Goal: Task Accomplishment & Management: Complete application form

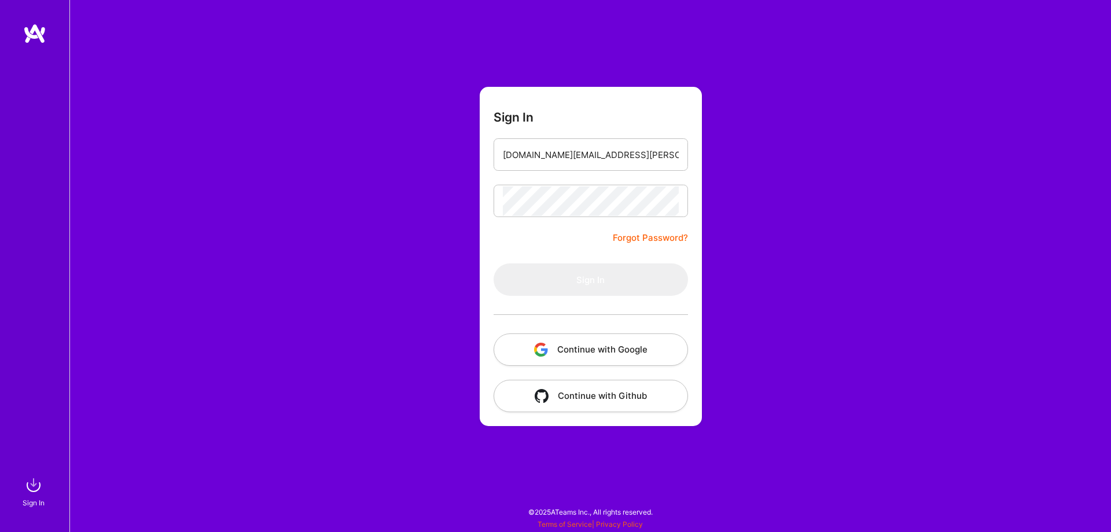
click at [604, 349] on button "Continue with Google" at bounding box center [591, 349] width 195 height 32
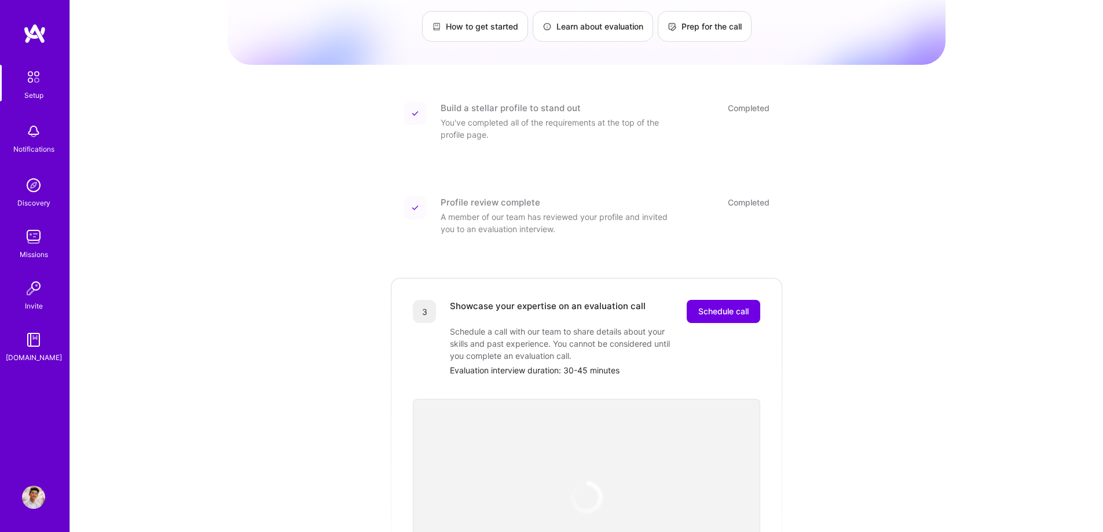
scroll to position [232, 0]
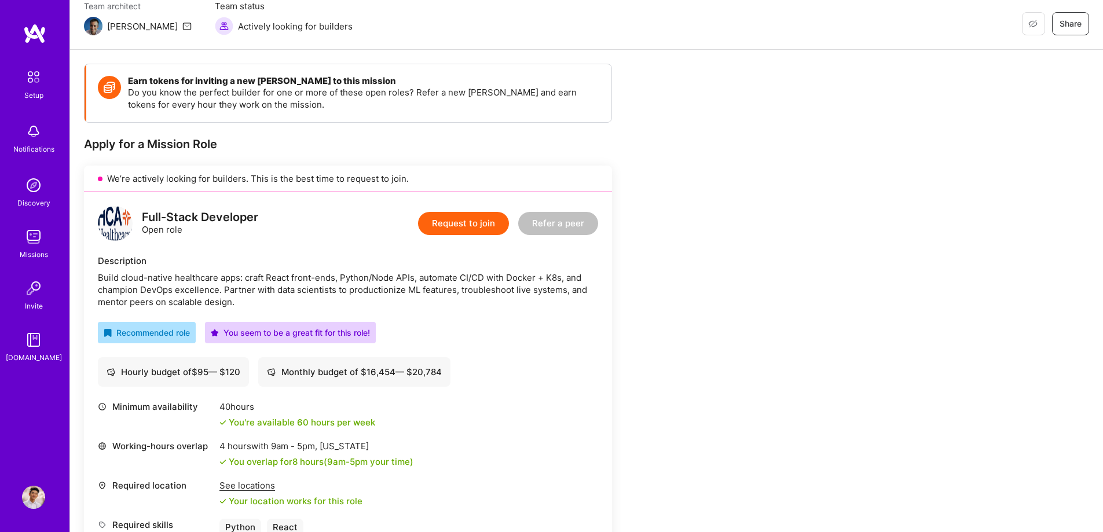
scroll to position [116, 0]
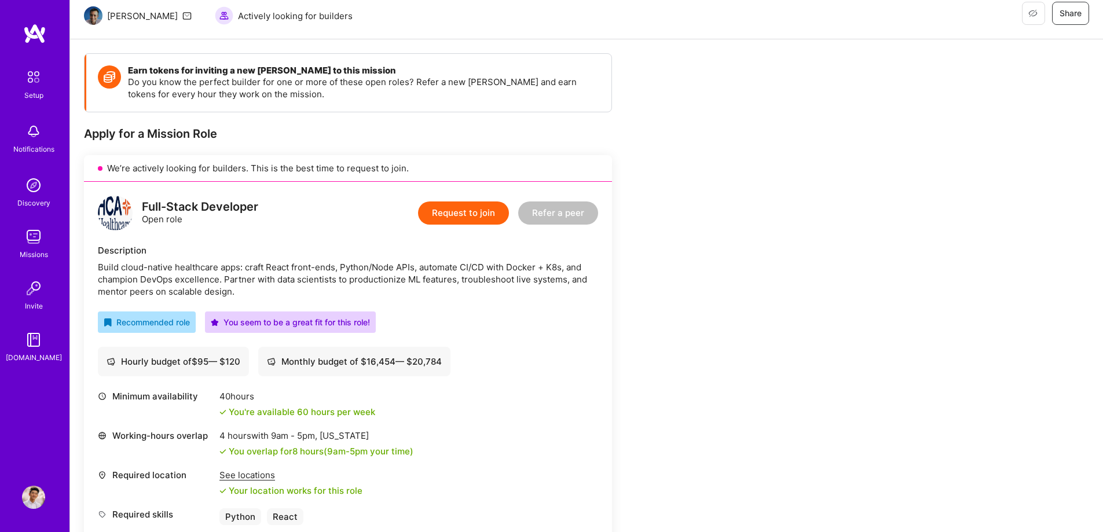
click at [450, 213] on button "Request to join" at bounding box center [463, 212] width 91 height 23
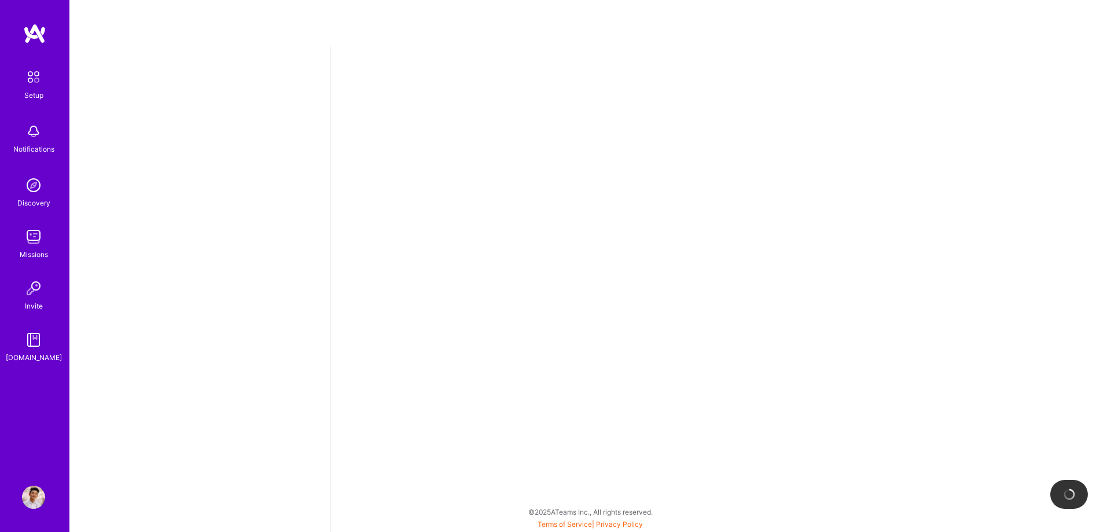
select select "US"
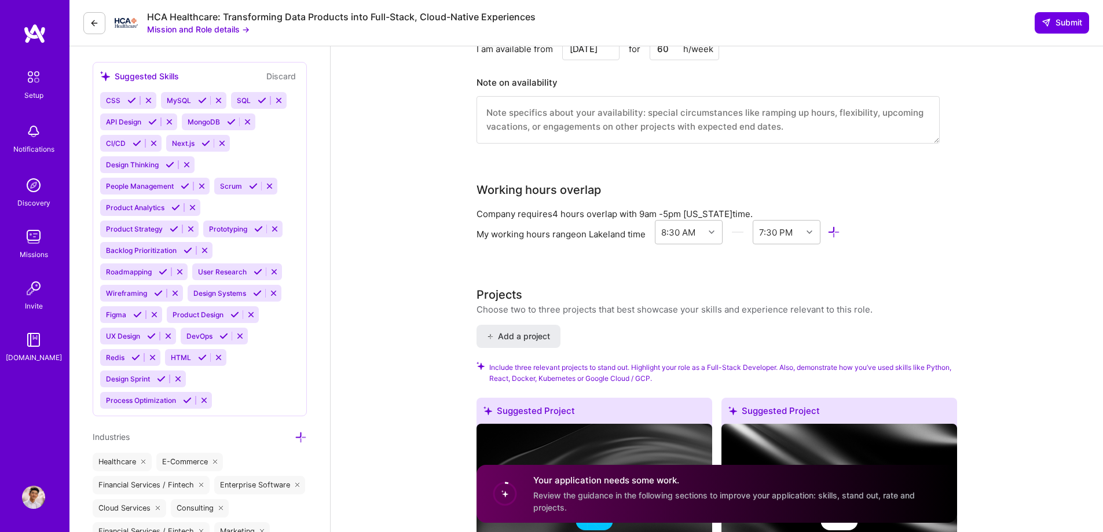
scroll to position [1216, 0]
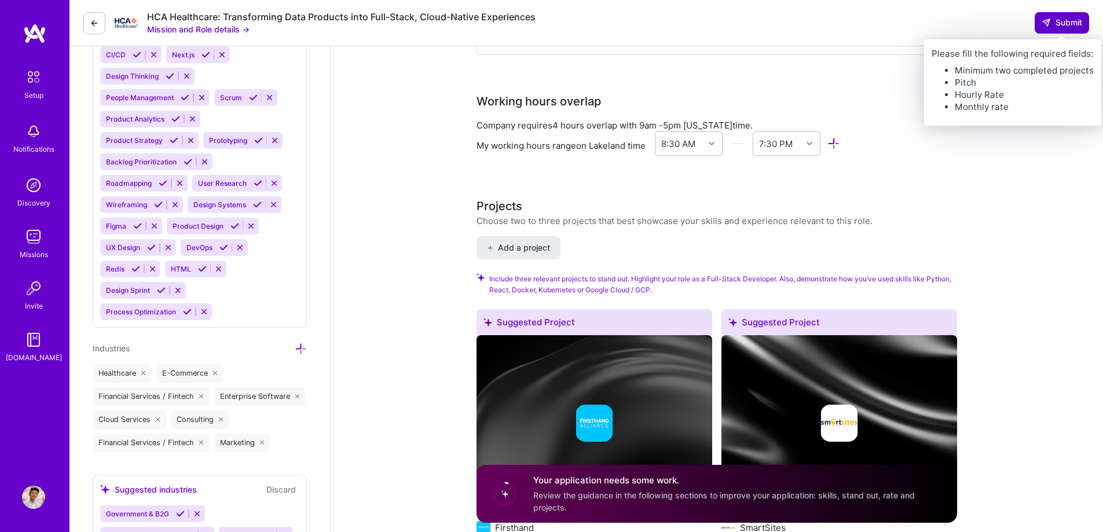
click at [1058, 23] on span "Submit" at bounding box center [1061, 23] width 41 height 12
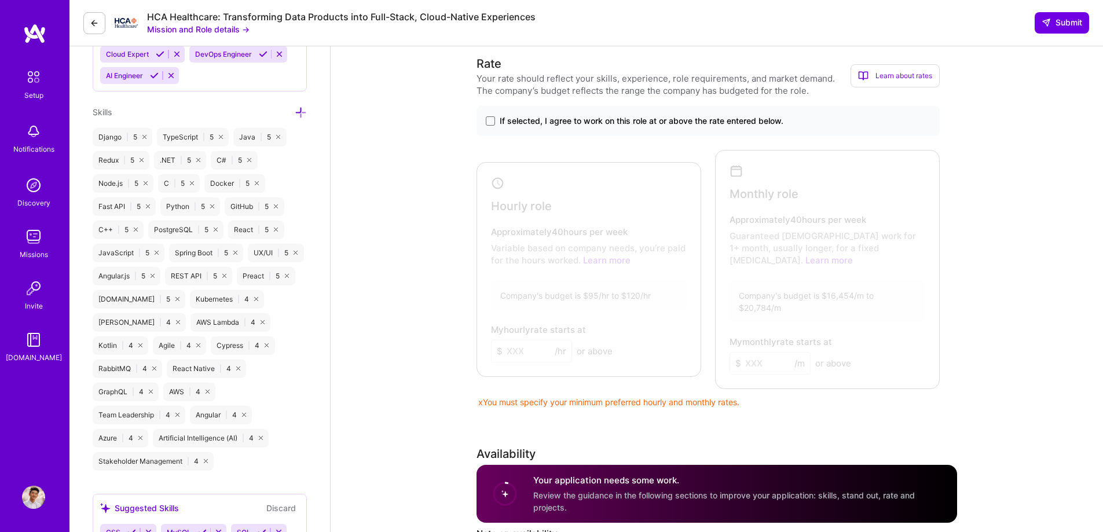
scroll to position [695, 0]
click at [494, 127] on label "If selected, I agree to work on this role at or above the rate entered below." at bounding box center [708, 122] width 445 height 12
click at [0, 0] on input "If selected, I agree to work on this role at or above the rate entered below." at bounding box center [0, 0] width 0 height 0
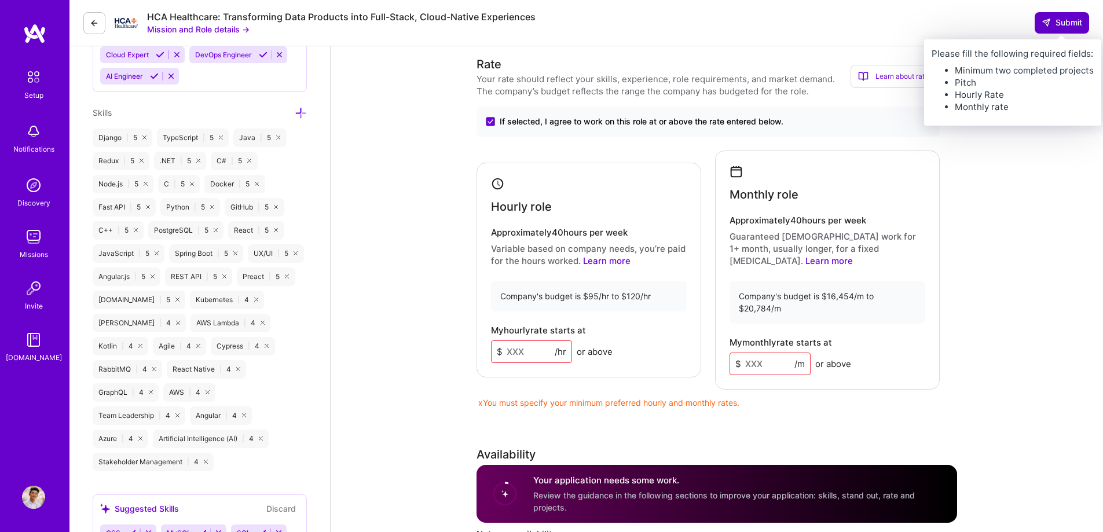
click at [1061, 25] on span "Submit" at bounding box center [1061, 23] width 41 height 12
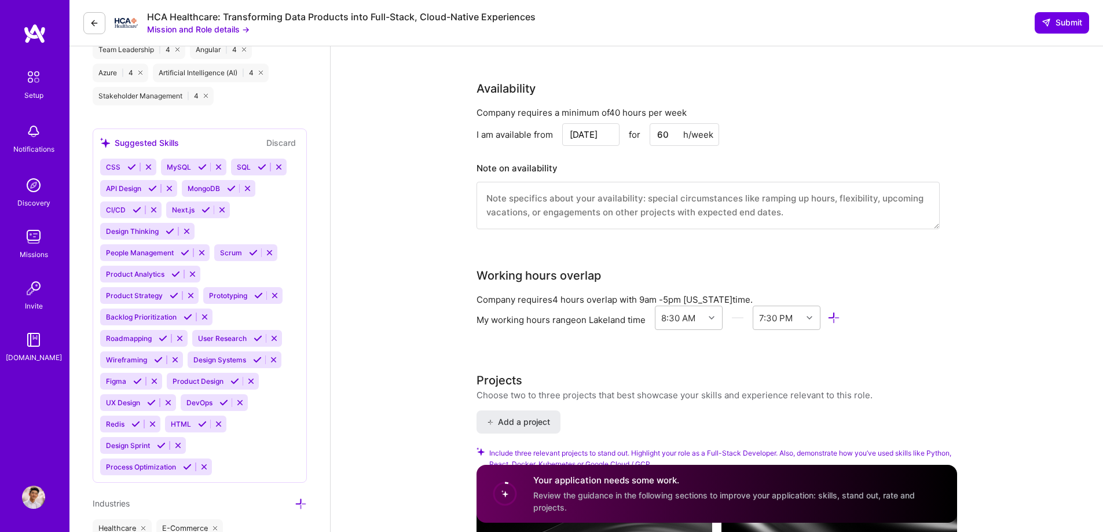
scroll to position [1055, 0]
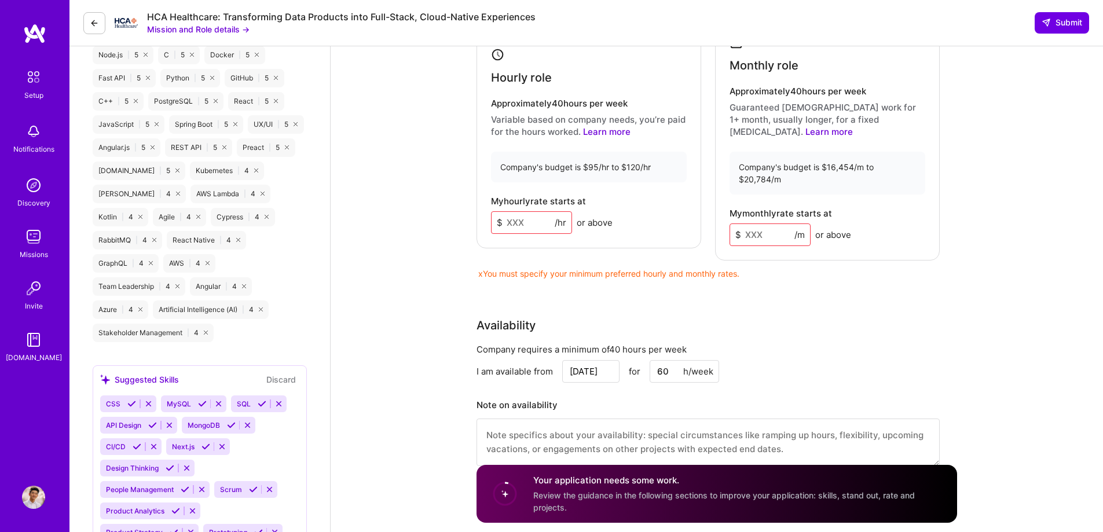
click at [515, 218] on input at bounding box center [531, 222] width 81 height 23
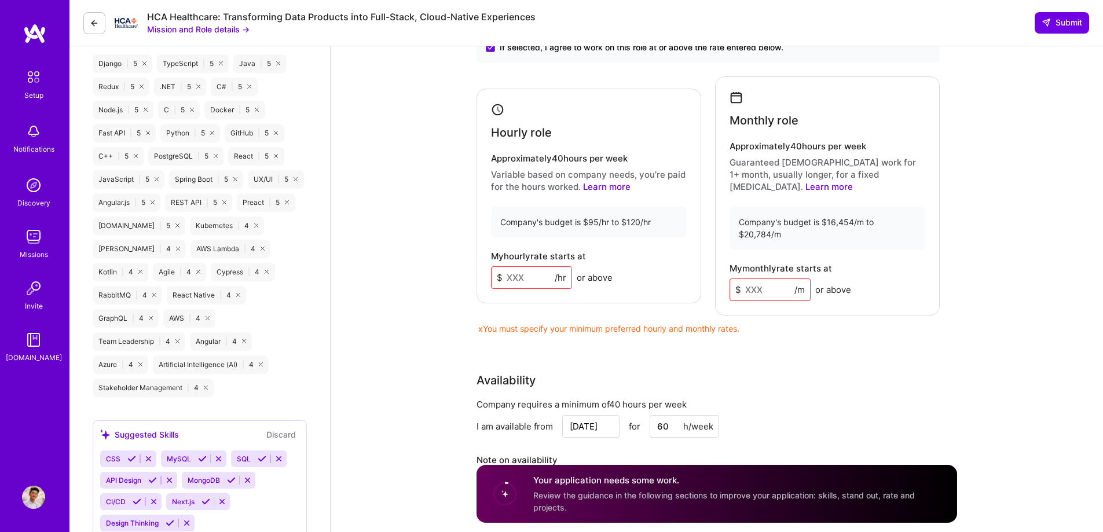
scroll to position [708, 0]
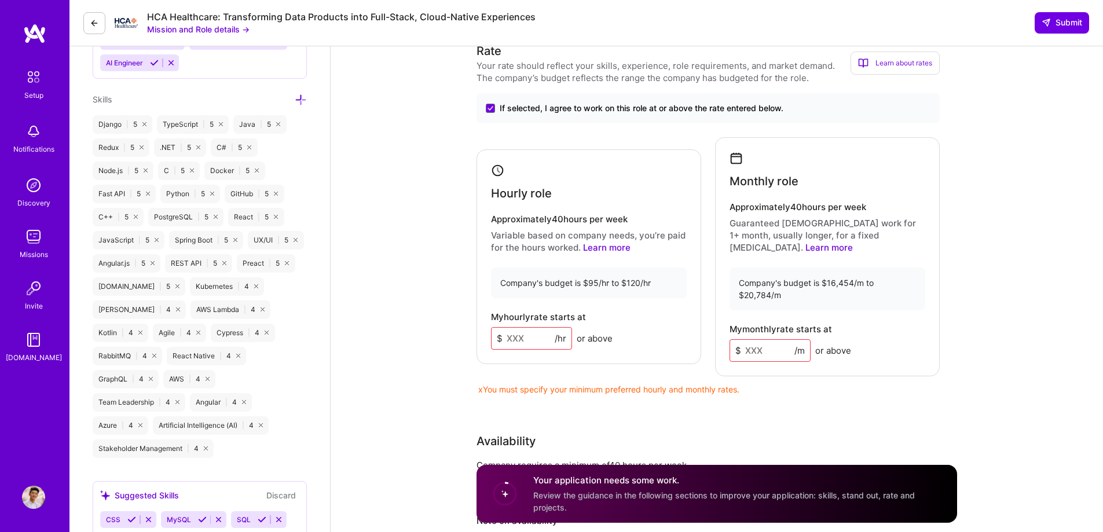
click at [772, 339] on input at bounding box center [769, 350] width 81 height 23
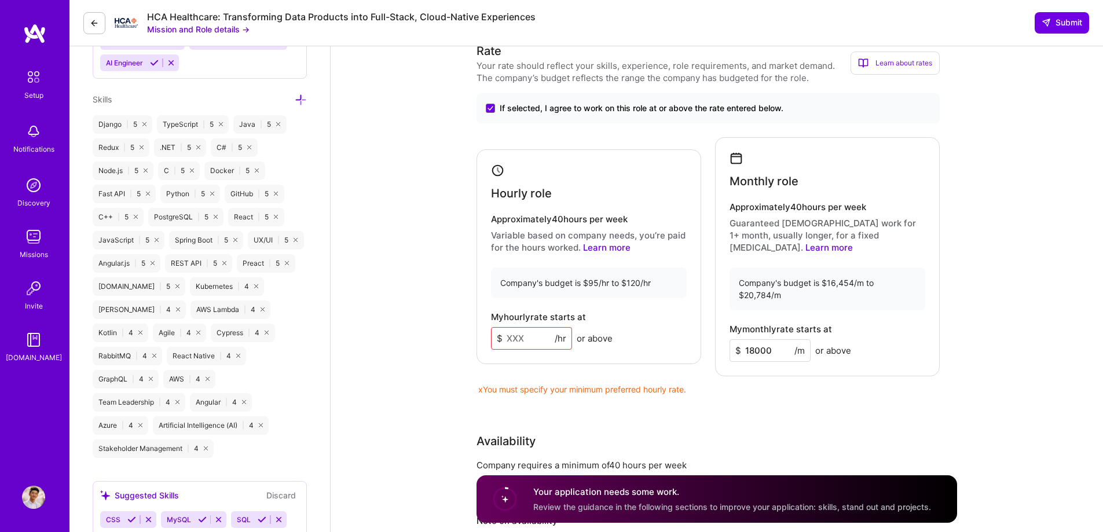
type input "18000"
click at [538, 336] on input at bounding box center [531, 338] width 81 height 23
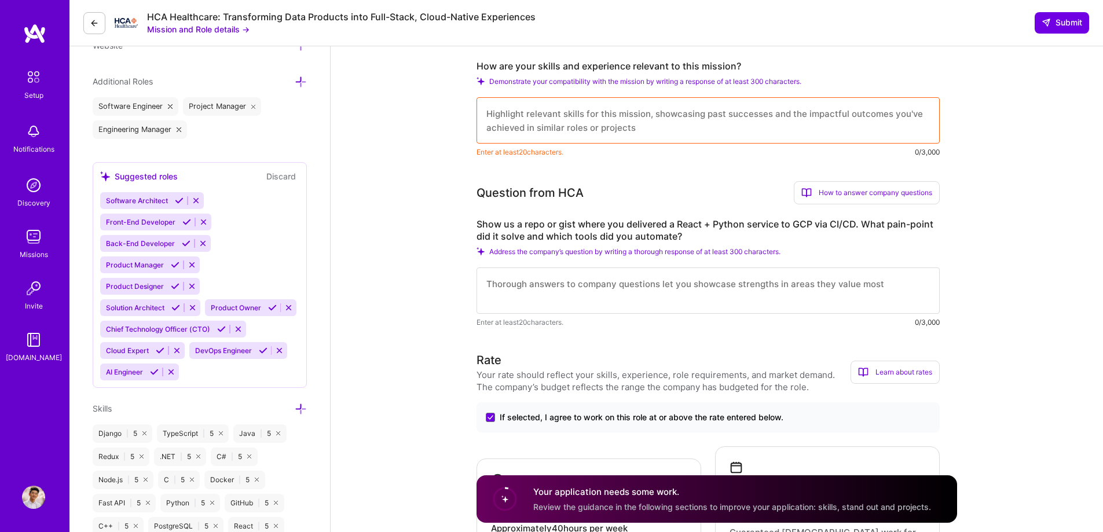
scroll to position [303, 0]
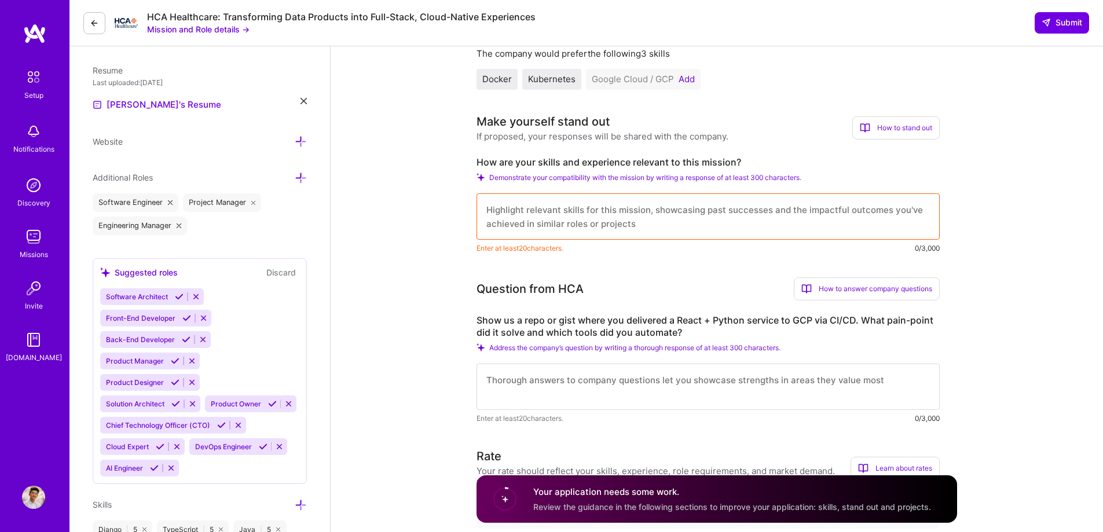
type input "110"
click at [575, 232] on textarea at bounding box center [707, 216] width 463 height 46
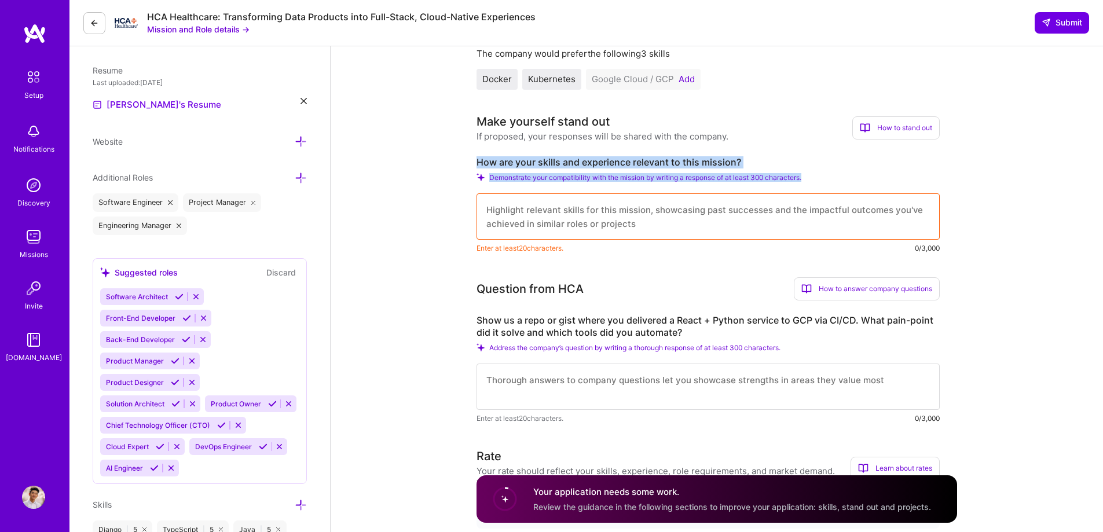
drag, startPoint x: 462, startPoint y: 162, endPoint x: 819, endPoint y: 171, distance: 356.7
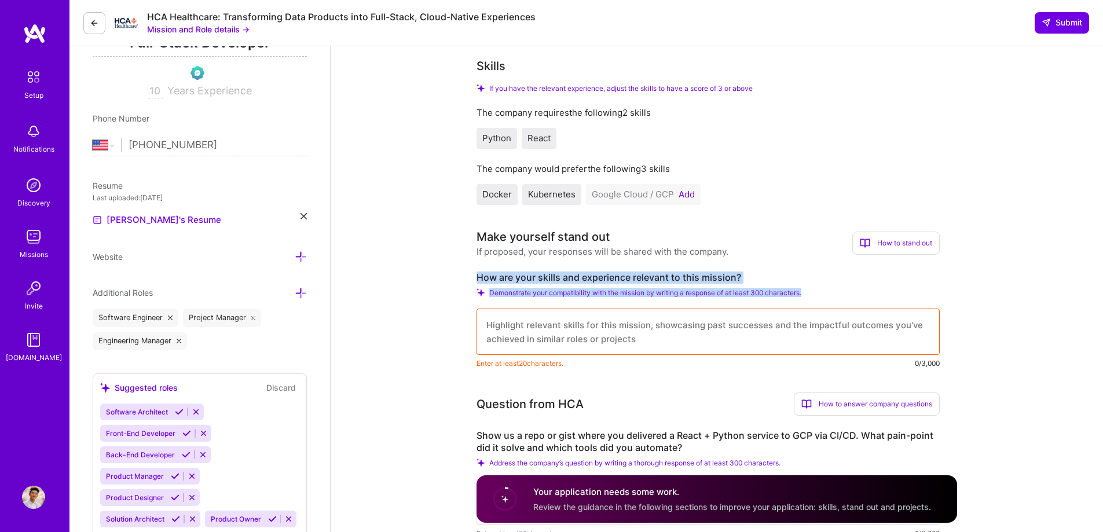
scroll to position [187, 0]
click at [684, 196] on button "Add" at bounding box center [686, 194] width 16 height 9
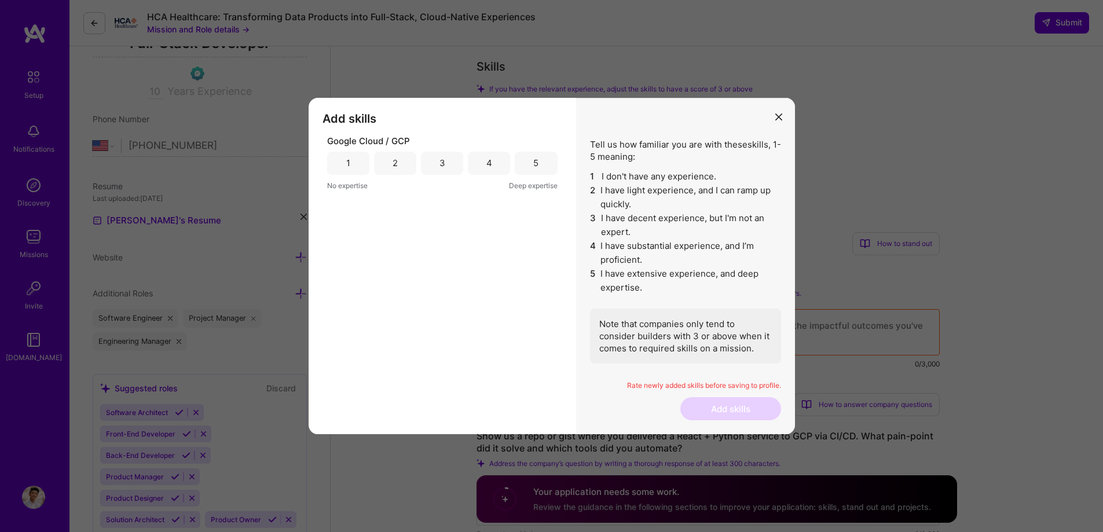
click at [495, 167] on div "4" at bounding box center [489, 163] width 42 height 23
click at [535, 163] on div "5" at bounding box center [535, 163] width 5 height 12
click at [749, 403] on button "Add skills" at bounding box center [730, 408] width 101 height 23
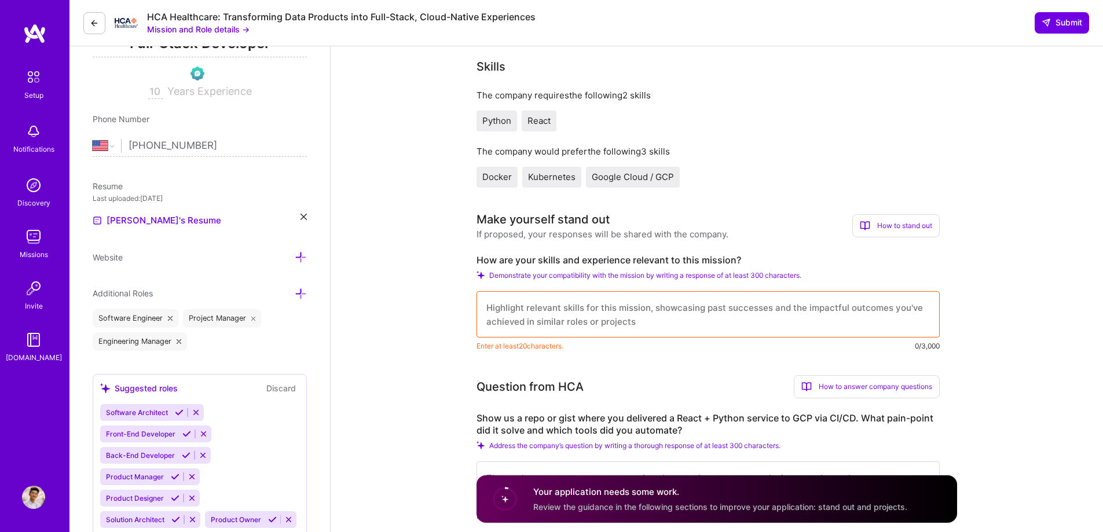
scroll to position [245, 0]
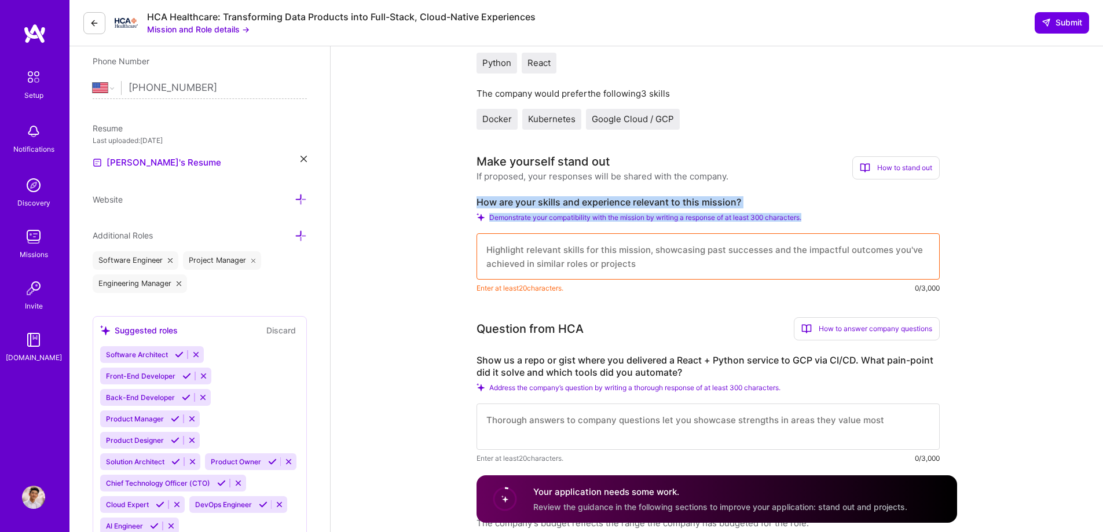
drag, startPoint x: 461, startPoint y: 200, endPoint x: 865, endPoint y: 230, distance: 405.2
click at [775, 219] on span "Demonstrate your compatibility with the mission by writing a response of at lea…" at bounding box center [645, 217] width 312 height 9
drag, startPoint x: 820, startPoint y: 219, endPoint x: 465, endPoint y: 197, distance: 355.5
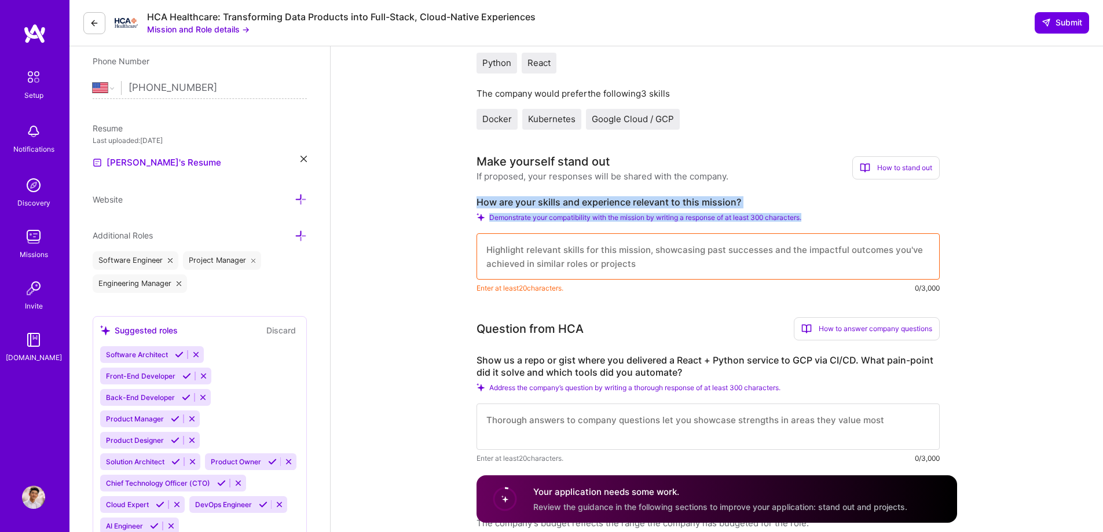
click at [482, 207] on label "How are your skills and experience relevant to this mission?" at bounding box center [707, 202] width 463 height 12
drag, startPoint x: 471, startPoint y: 205, endPoint x: 802, endPoint y: 205, distance: 330.5
click at [765, 195] on div "Make yourself stand out If proposed, your responses will be shared with the com…" at bounding box center [707, 223] width 463 height 141
drag, startPoint x: 825, startPoint y: 221, endPoint x: 453, endPoint y: 198, distance: 372.9
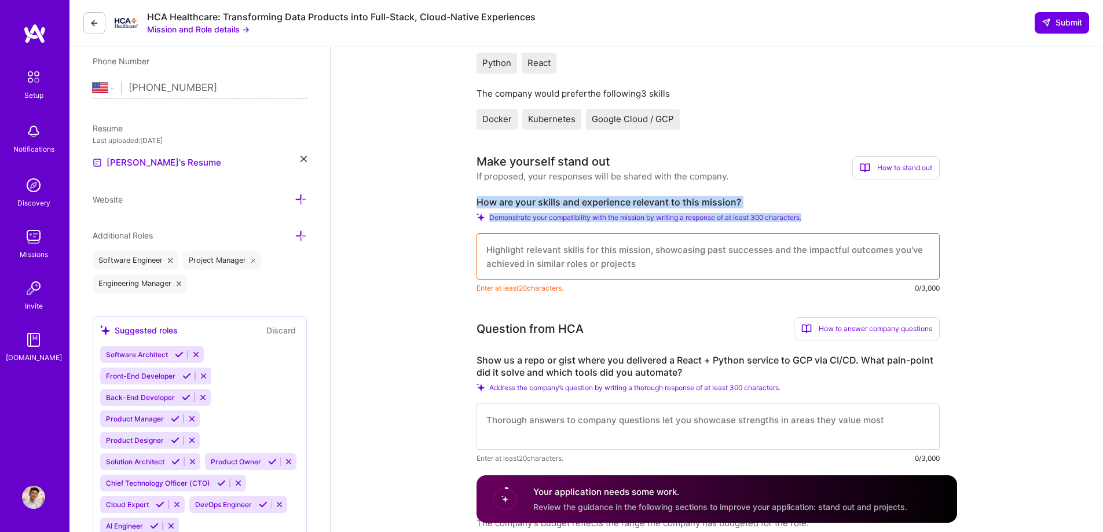
click at [505, 212] on div "How are your skills and experience relevant to this mission? Demonstrate your c…" at bounding box center [707, 245] width 463 height 98
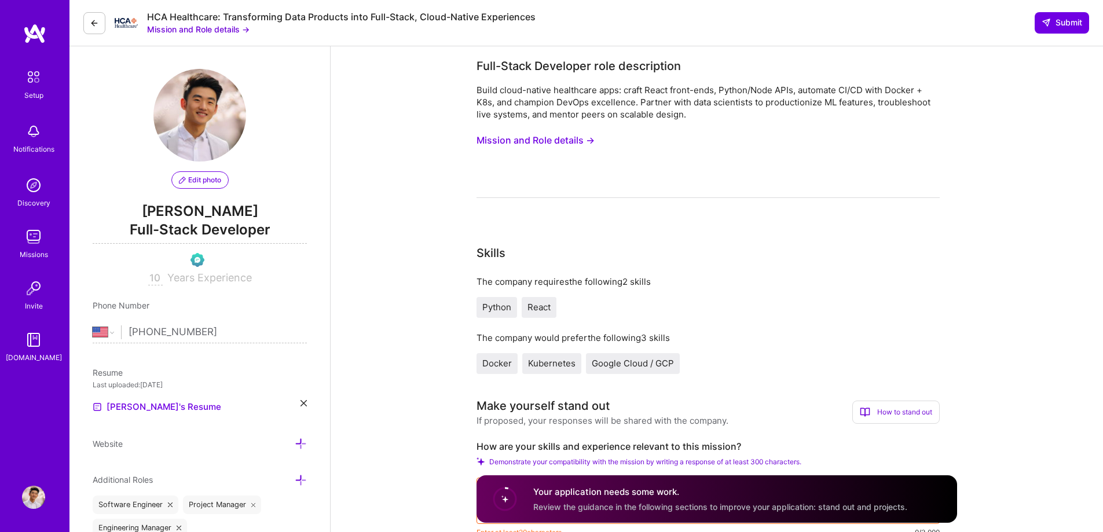
scroll to position [0, 0]
click at [544, 144] on button "Mission and Role details →" at bounding box center [535, 140] width 118 height 21
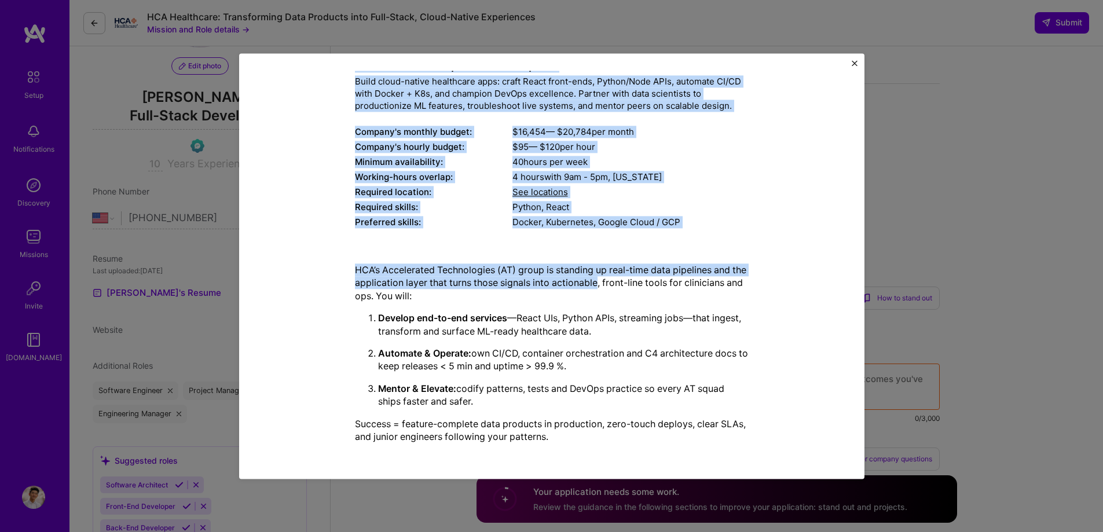
scroll to position [116, 0]
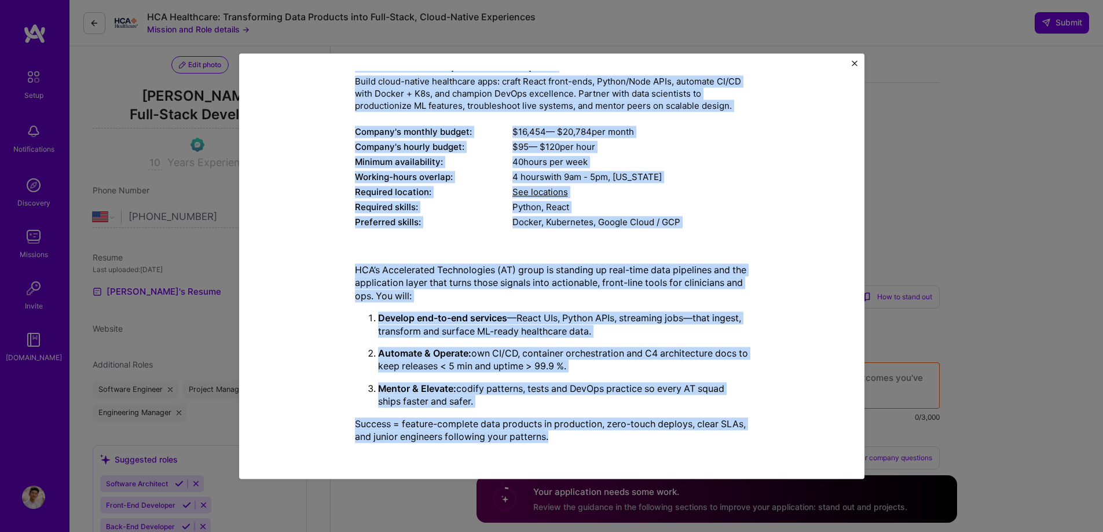
drag, startPoint x: 339, startPoint y: 141, endPoint x: 581, endPoint y: 432, distance: 379.0
click at [581, 432] on div "Mission Description and Role Details Full-Stack Developer role description Buil…" at bounding box center [552, 227] width 572 height 449
copy div "Lore-Ipsum Dolorsita cons adipiscinge Seddo eiusm-tempor incididunt utla: etdol…"
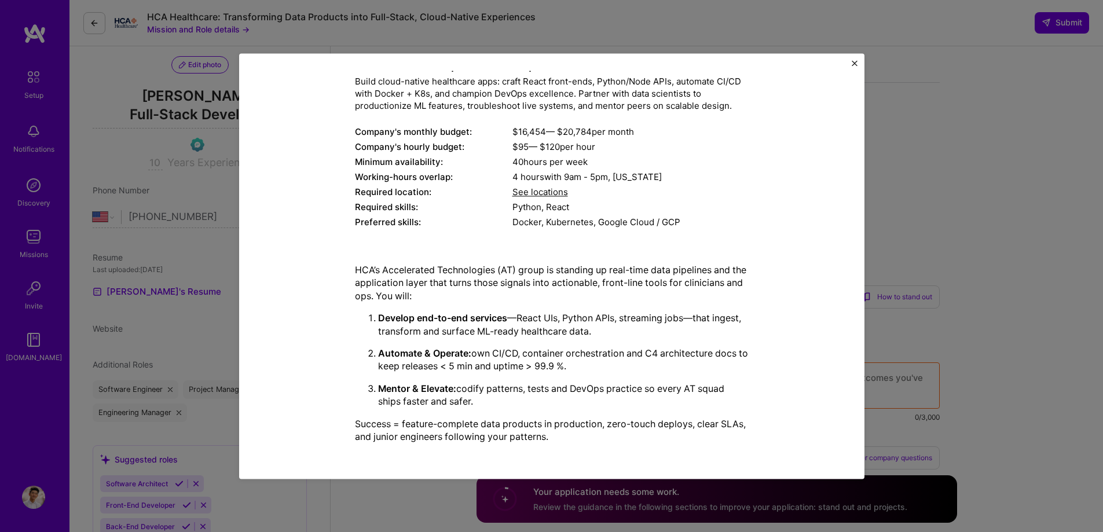
click at [953, 162] on div "Mission Description and Role Details Full-Stack Developer role description Buil…" at bounding box center [551, 266] width 1103 height 532
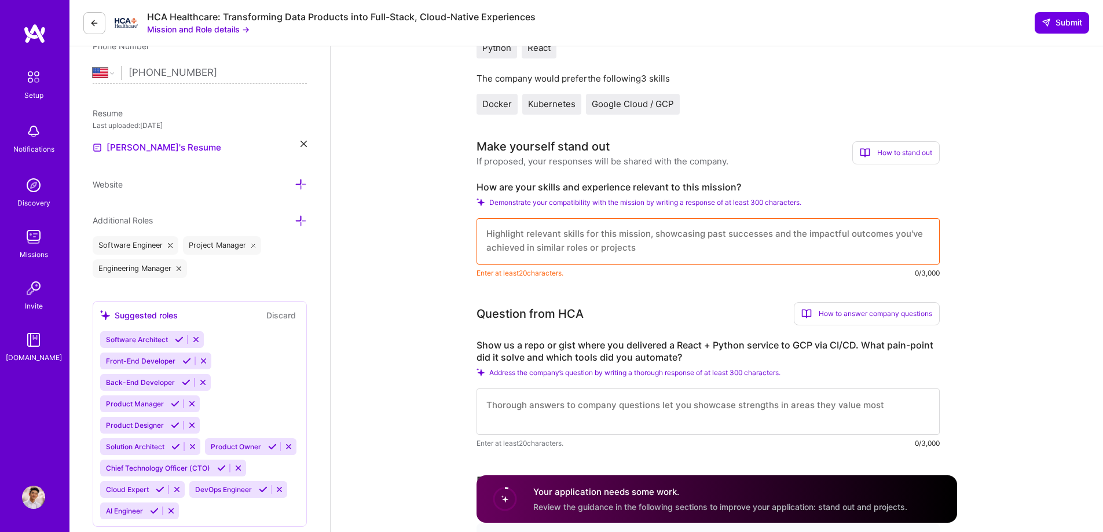
scroll to position [347, 0]
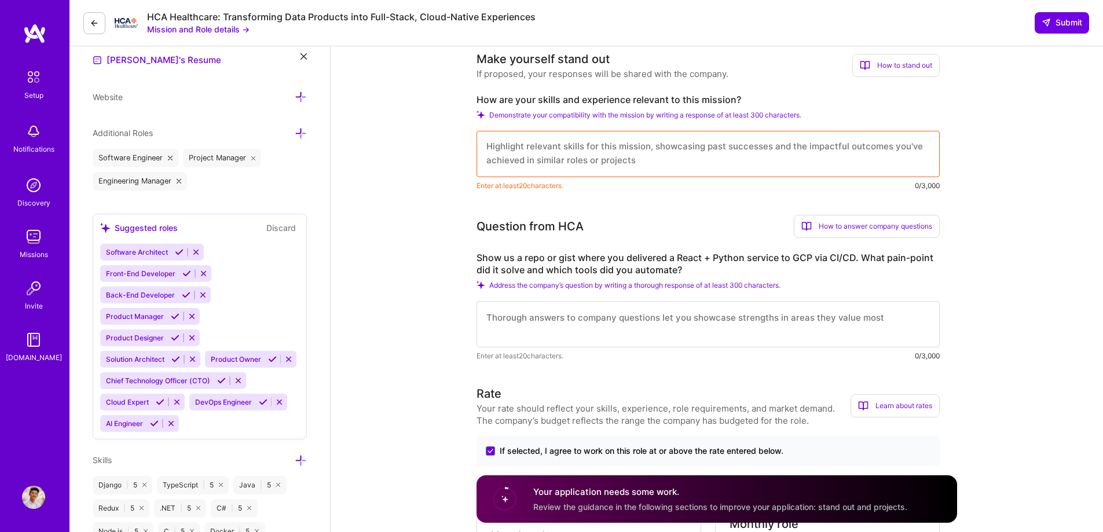
click at [489, 142] on textarea at bounding box center [707, 154] width 463 height 46
drag, startPoint x: 486, startPoint y: 148, endPoint x: 656, endPoint y: 162, distance: 171.3
click at [656, 162] on textarea at bounding box center [707, 154] width 463 height 46
click at [584, 159] on textarea at bounding box center [707, 154] width 463 height 46
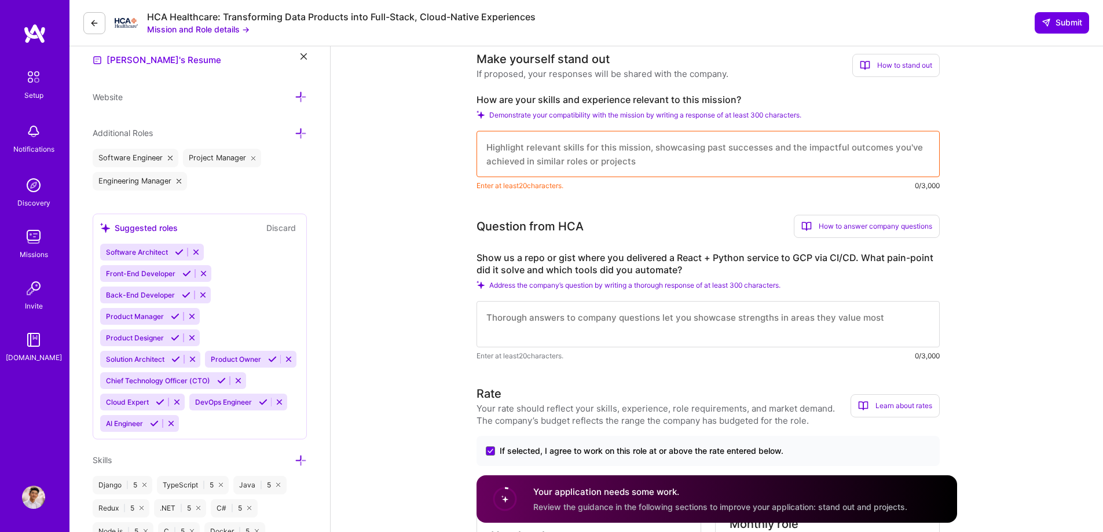
paste textarea "applications with Python, React, and Node.js. At SmartSites, I led the delivery…"
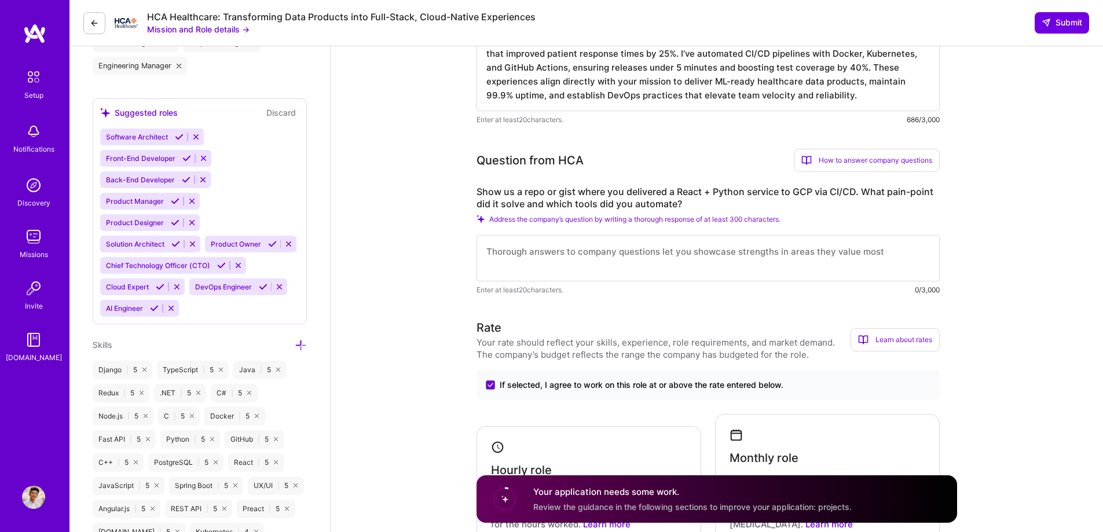
scroll to position [463, 0]
type textarea "applications with Python, React, and Node.js. At SmartSites, I led the delivery…"
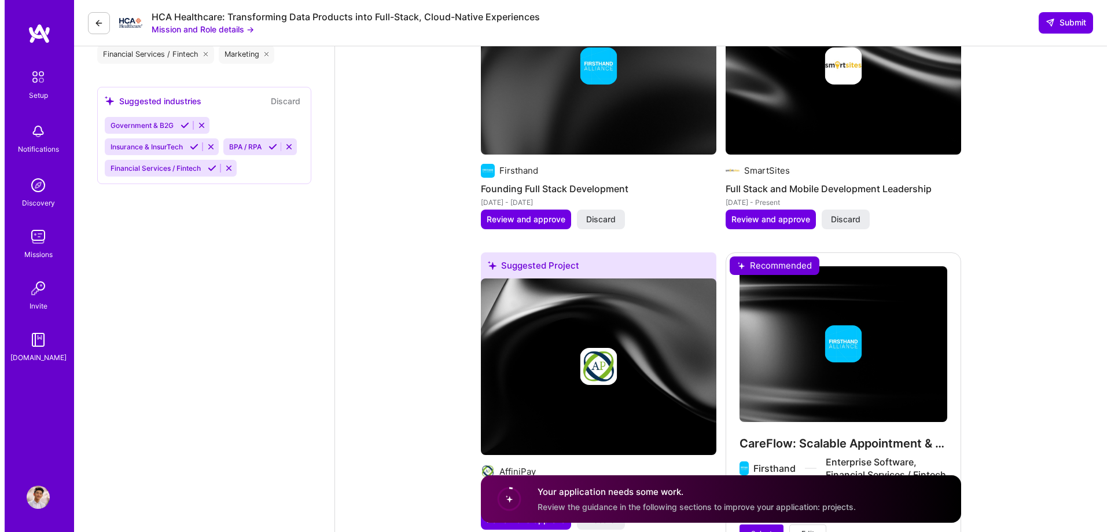
scroll to position [1578, 0]
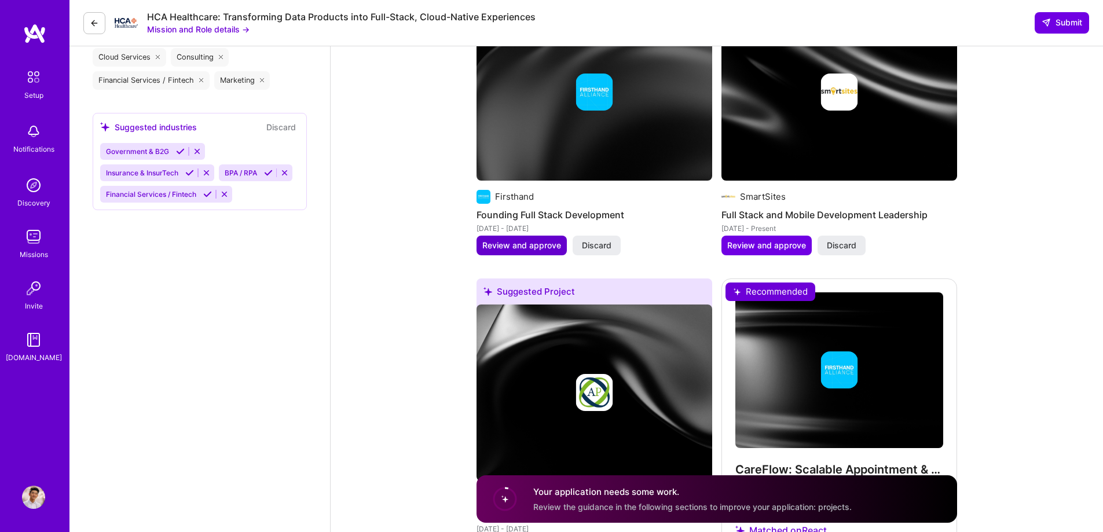
click at [519, 240] on span "Review and approve" at bounding box center [521, 246] width 79 height 12
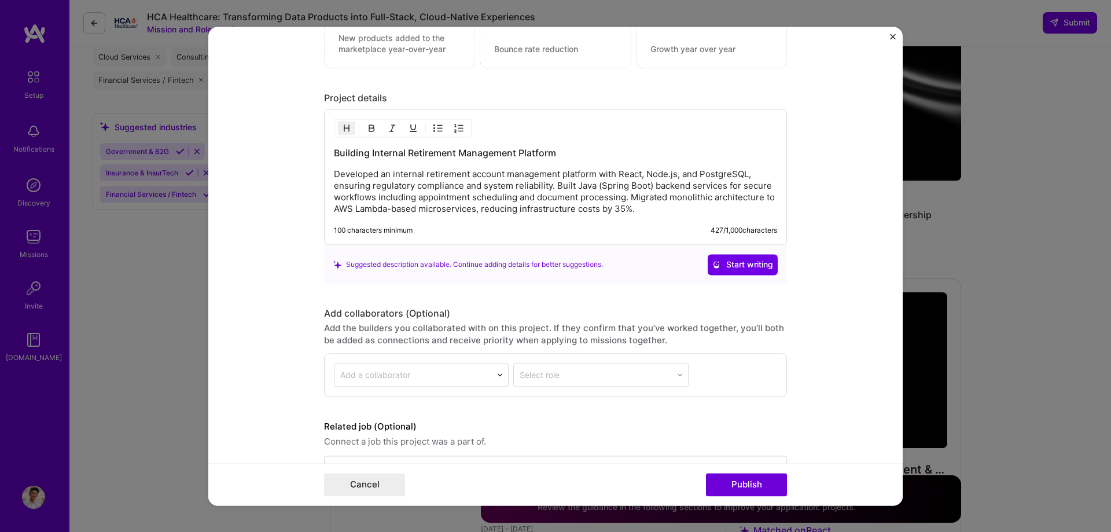
scroll to position [1120, 0]
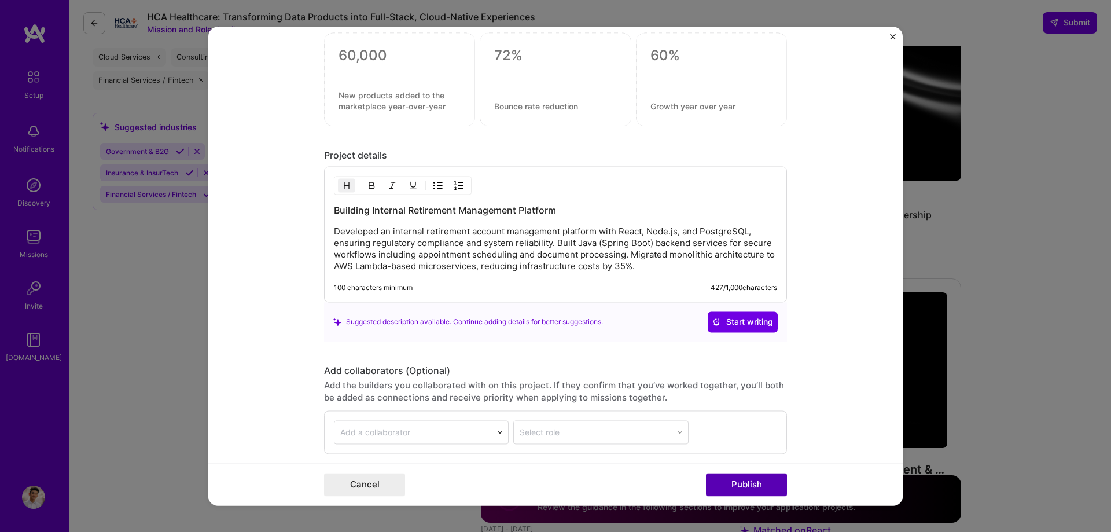
click at [733, 480] on button "Publish" at bounding box center [746, 484] width 81 height 23
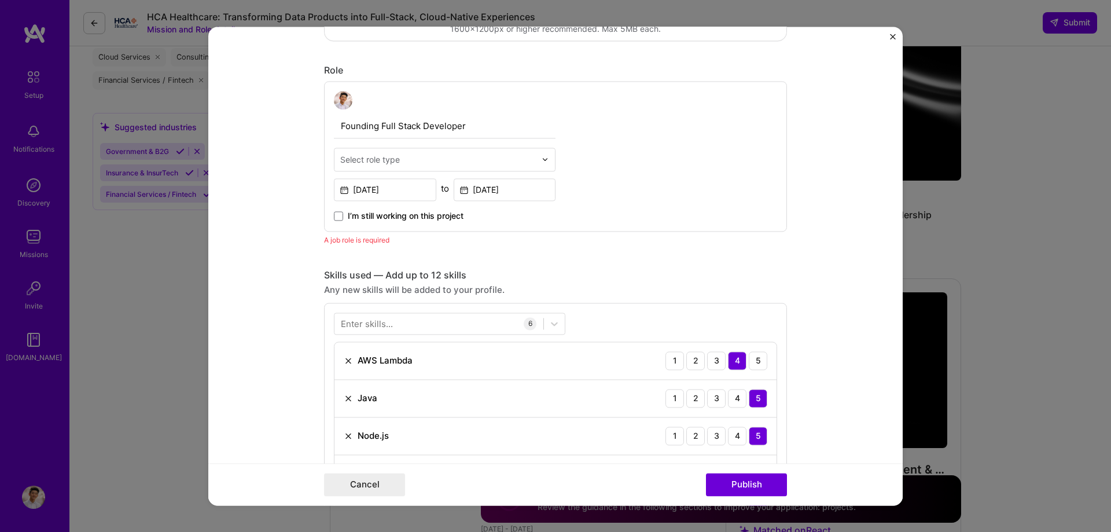
scroll to position [331, 0]
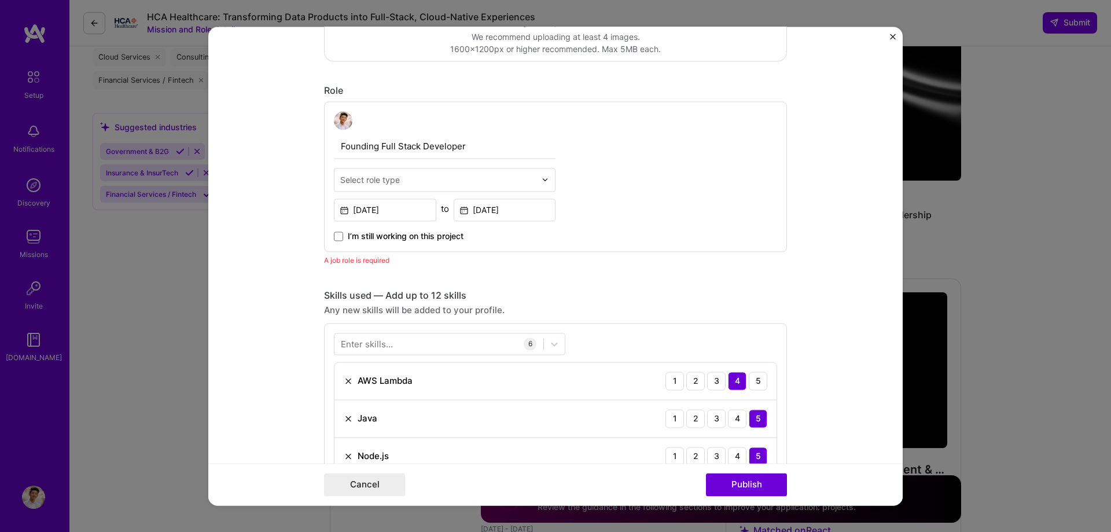
click at [431, 174] on input "text" at bounding box center [438, 180] width 196 height 12
type input "f"
type input "full"
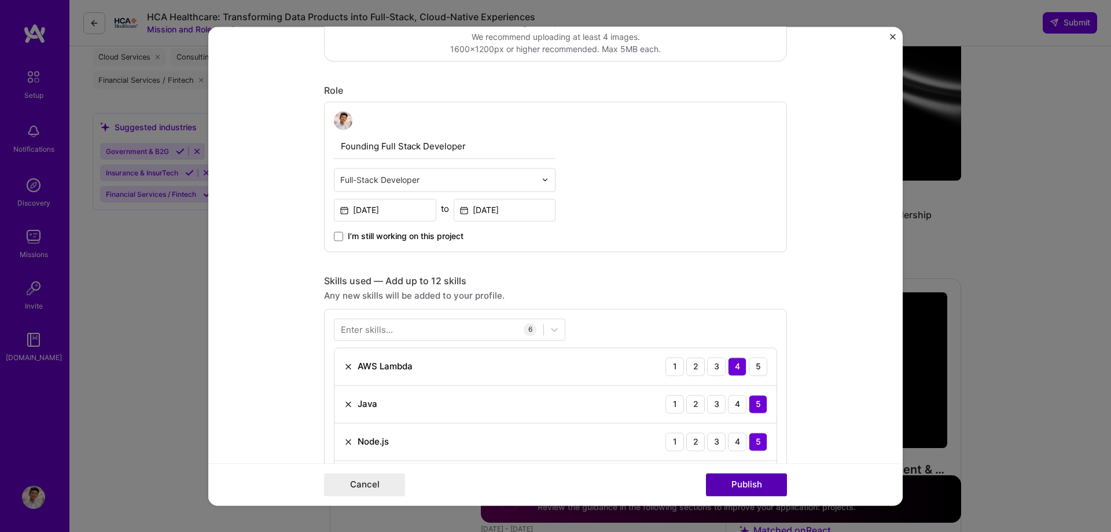
click at [728, 484] on button "Publish" at bounding box center [746, 484] width 81 height 23
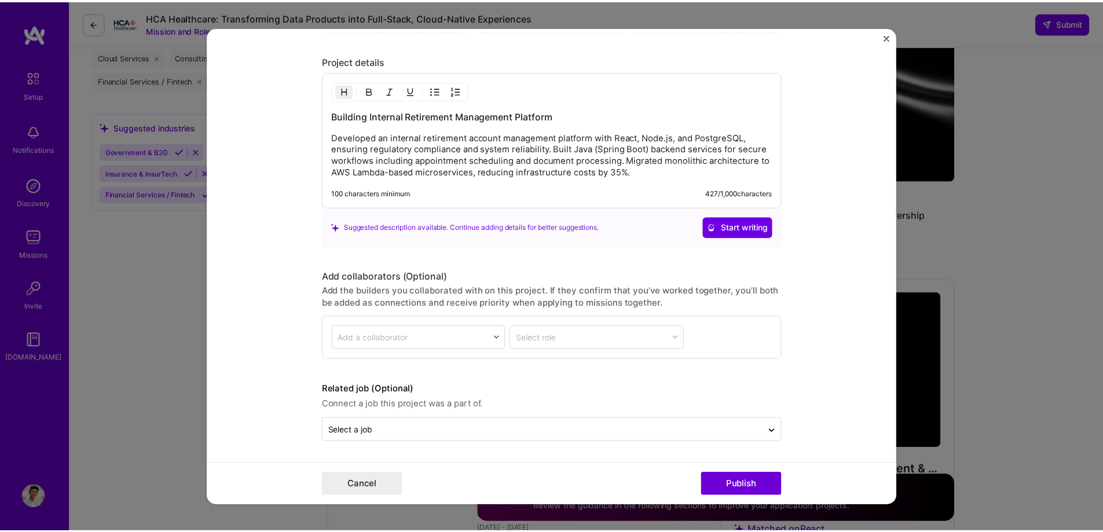
scroll to position [1125, 0]
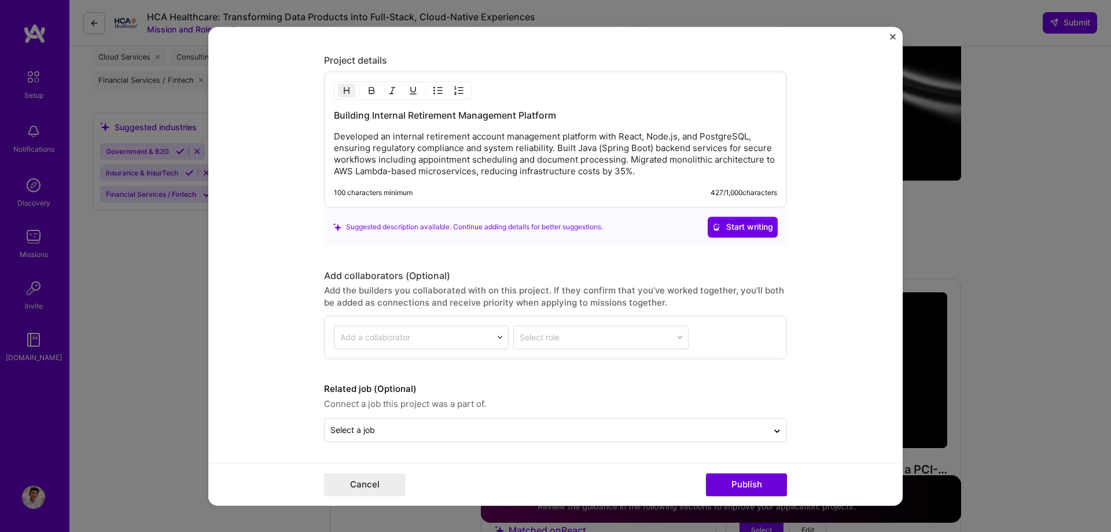
click at [893, 36] on img "Close" at bounding box center [893, 37] width 6 height 6
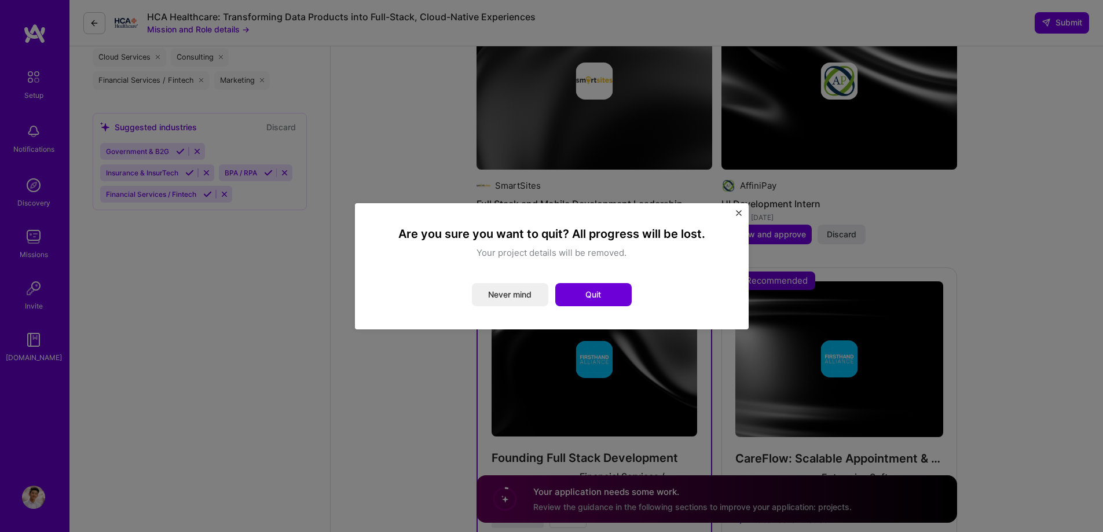
click at [742, 212] on div "Are you sure you want to quit? All progress will be lost. Your project details …" at bounding box center [552, 266] width 394 height 126
click at [736, 212] on img "Close" at bounding box center [739, 213] width 6 height 6
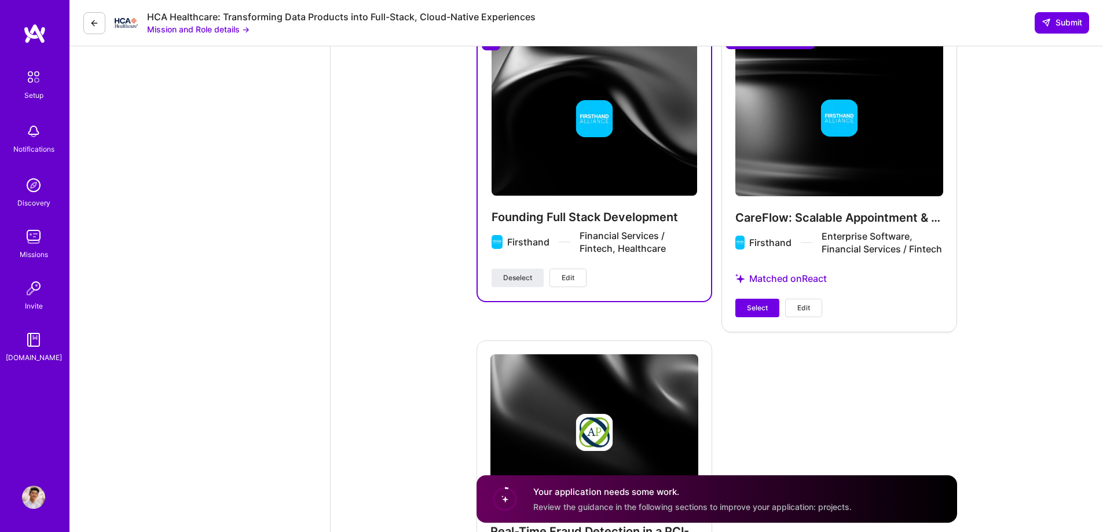
scroll to position [1810, 0]
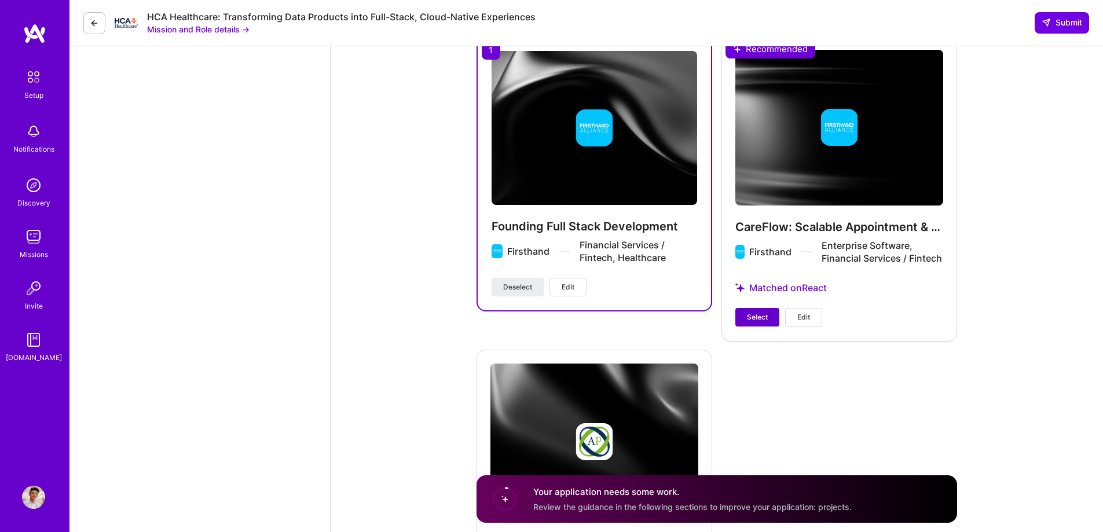
click at [764, 313] on span "Select" at bounding box center [757, 317] width 21 height 10
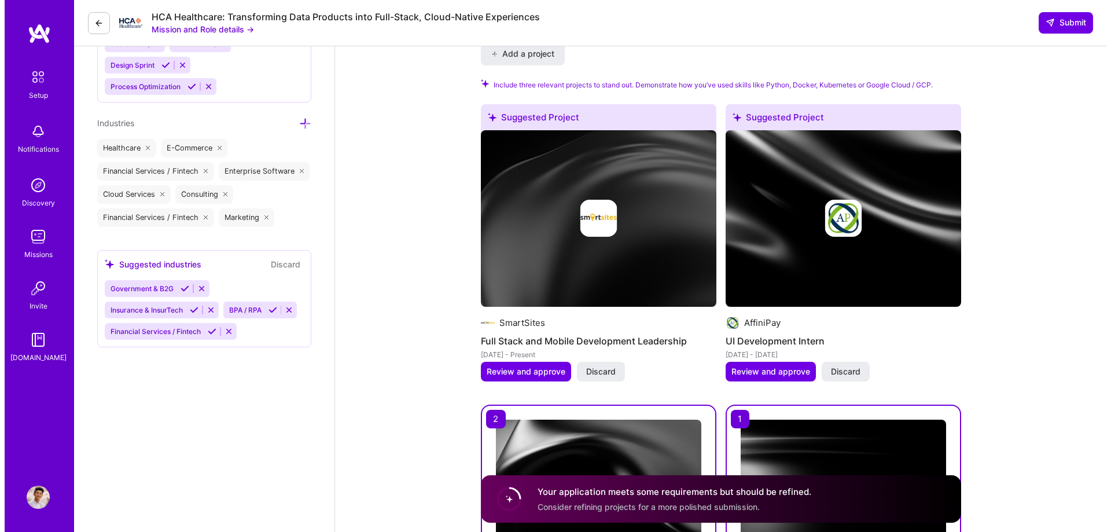
scroll to position [1407, 0]
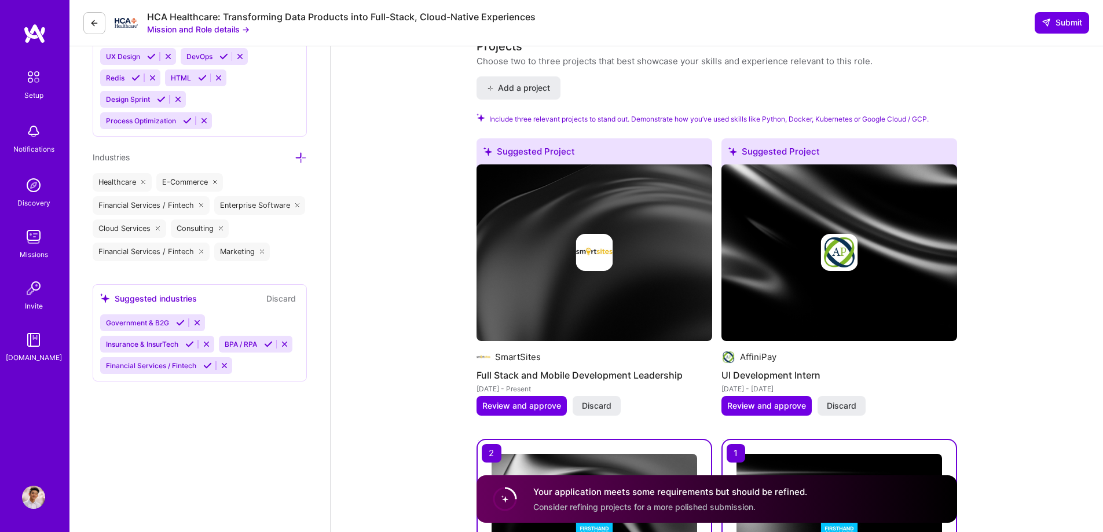
click at [665, 284] on img at bounding box center [594, 252] width 236 height 177
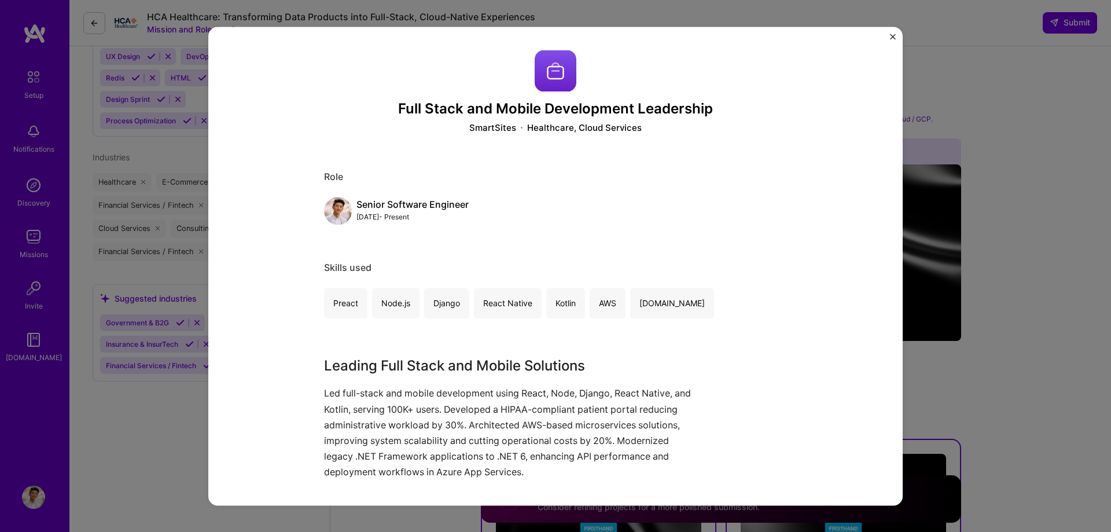
click at [887, 39] on div "Full Stack and Mobile Development Leadership SmartSites Healthcare, Cloud Servi…" at bounding box center [555, 266] width 695 height 479
click at [890, 35] on img "Close" at bounding box center [893, 37] width 6 height 6
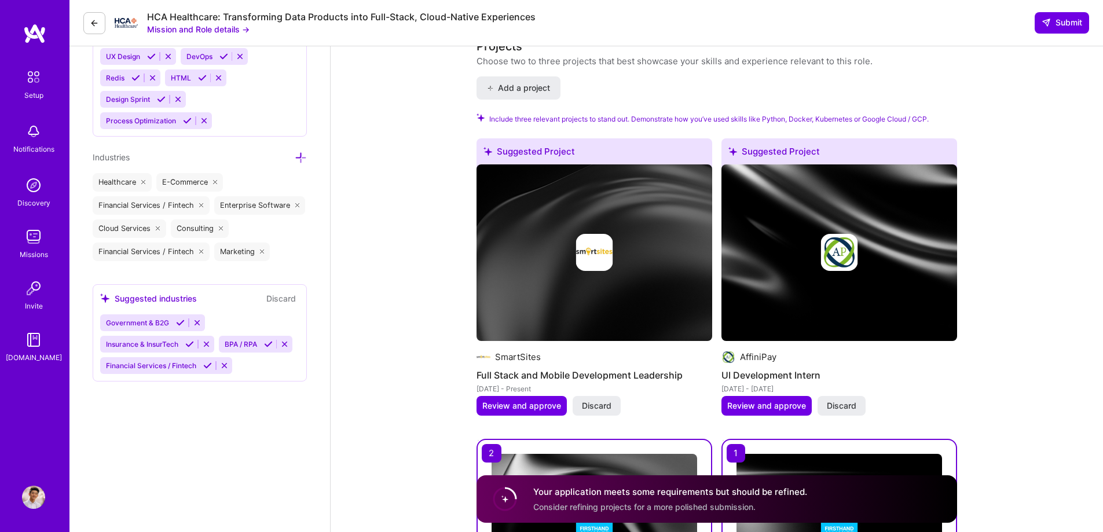
click at [860, 208] on img at bounding box center [839, 252] width 236 height 177
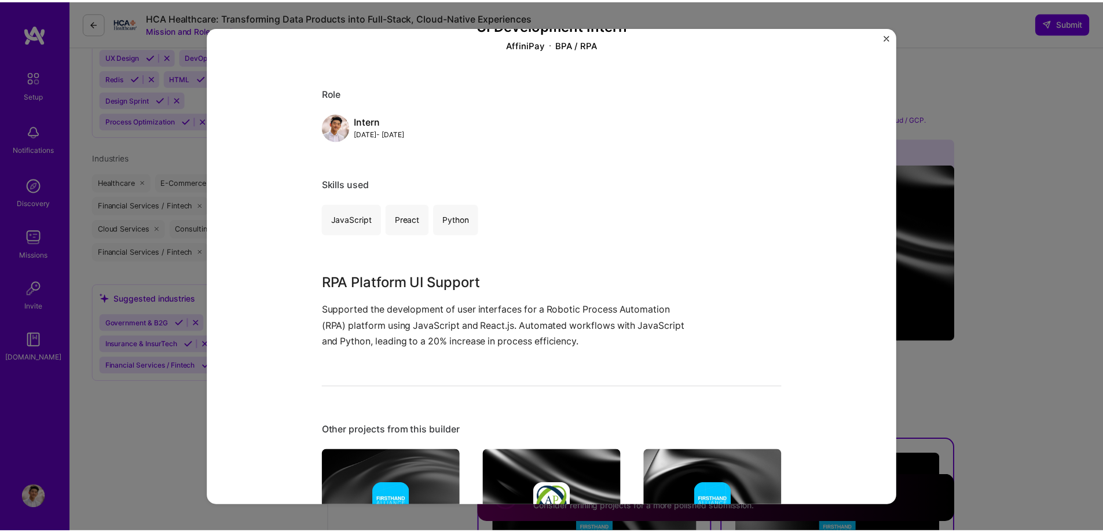
scroll to position [232, 0]
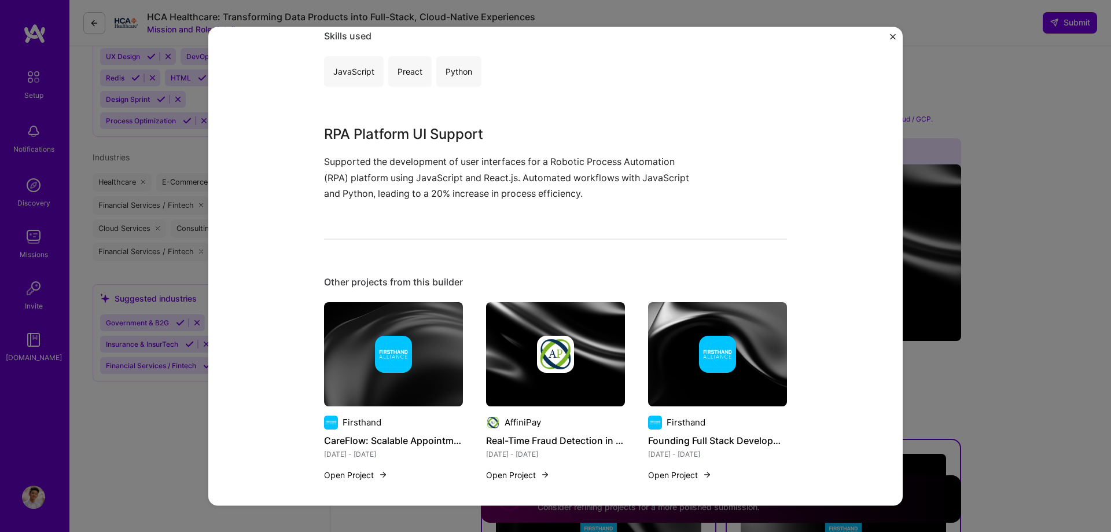
click at [890, 36] on div "UI Development Intern AffiniPay BPA / RPA Role Intern [DATE] - [DATE] Skills us…" at bounding box center [555, 266] width 695 height 479
click at [892, 39] on img "Close" at bounding box center [893, 37] width 6 height 6
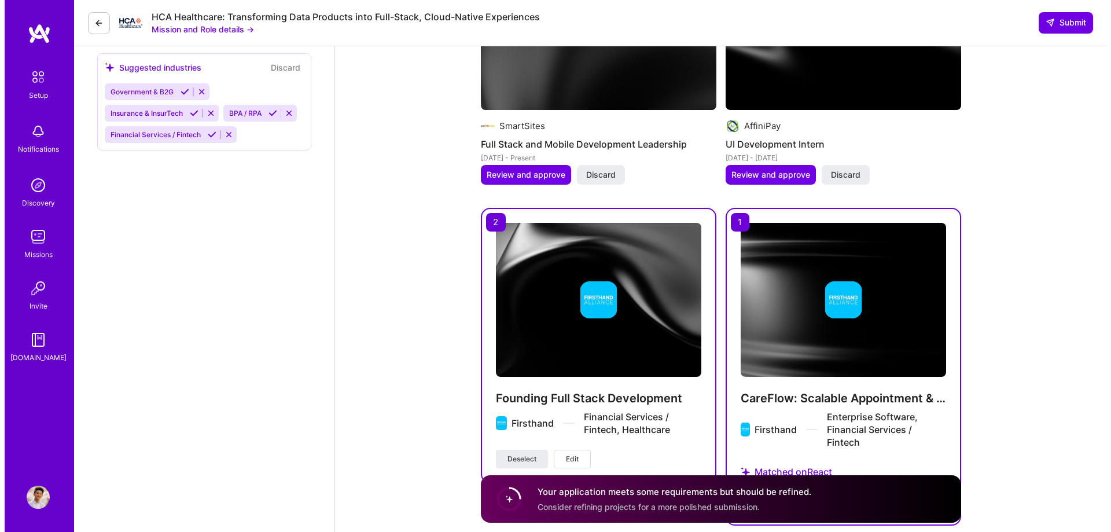
scroll to position [1638, 0]
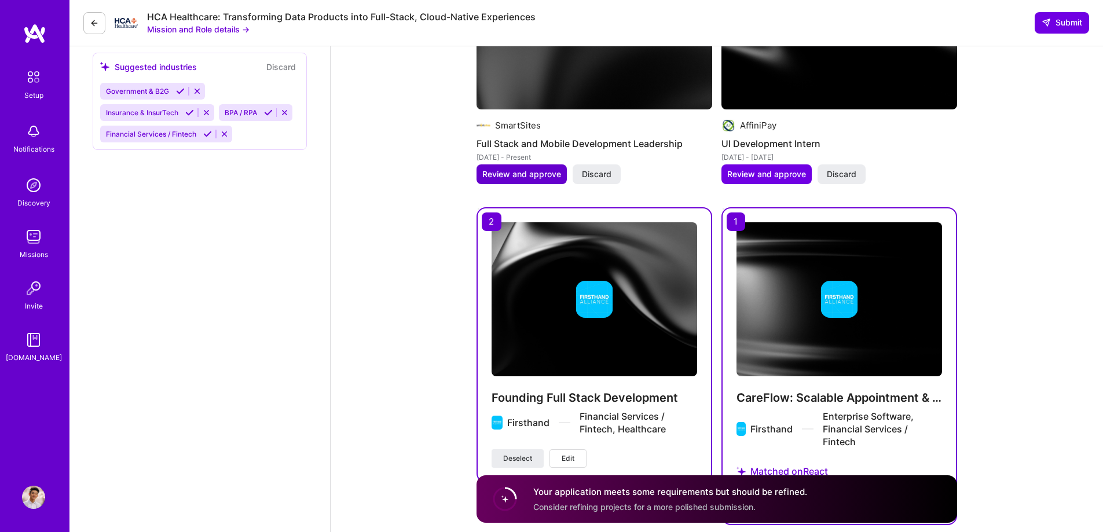
drag, startPoint x: 534, startPoint y: 149, endPoint x: 526, endPoint y: 162, distance: 15.3
click at [533, 151] on div "[DATE] - Present" at bounding box center [594, 157] width 236 height 12
click at [526, 168] on span "Review and approve" at bounding box center [521, 174] width 79 height 12
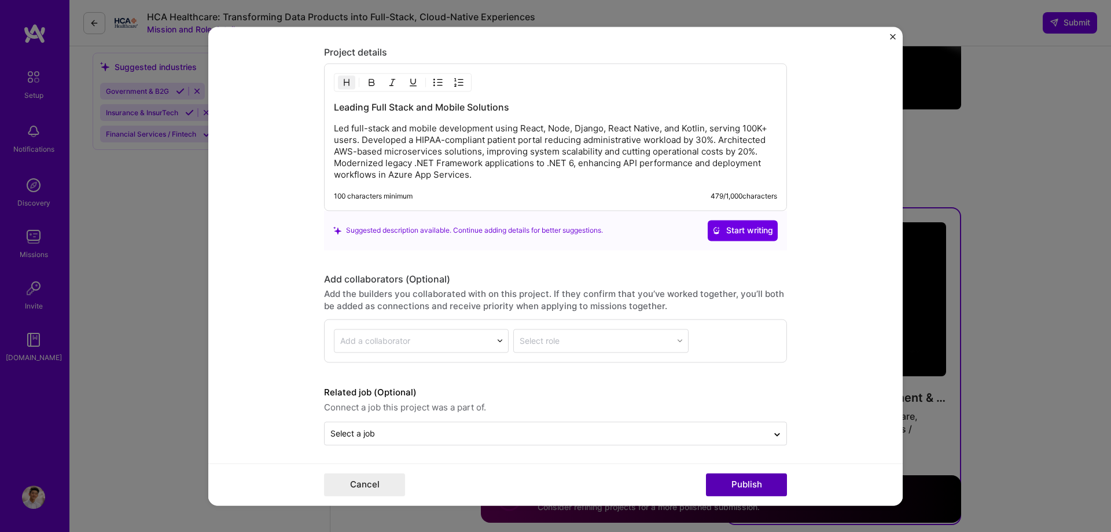
scroll to position [1227, 0]
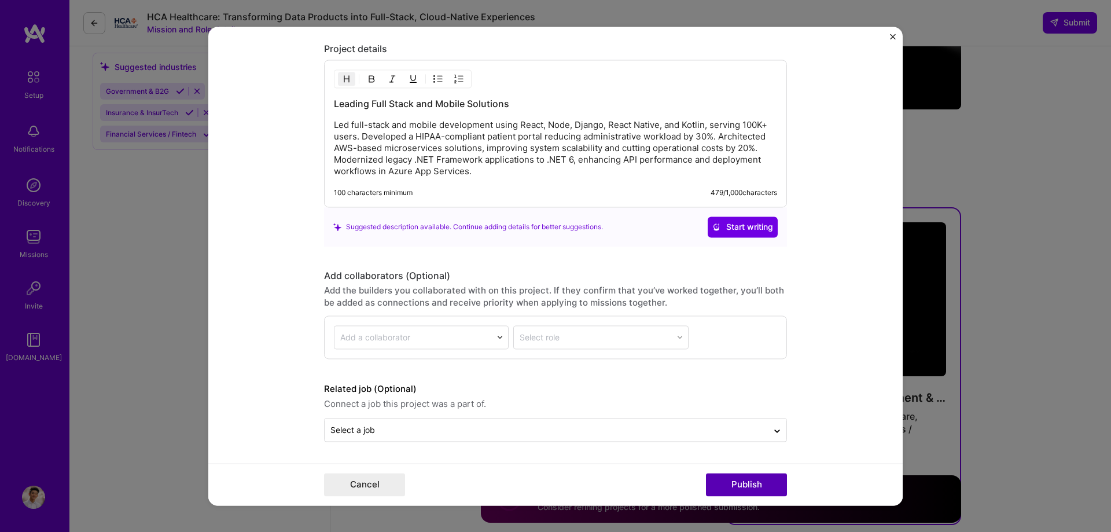
click at [753, 479] on button "Publish" at bounding box center [746, 484] width 81 height 23
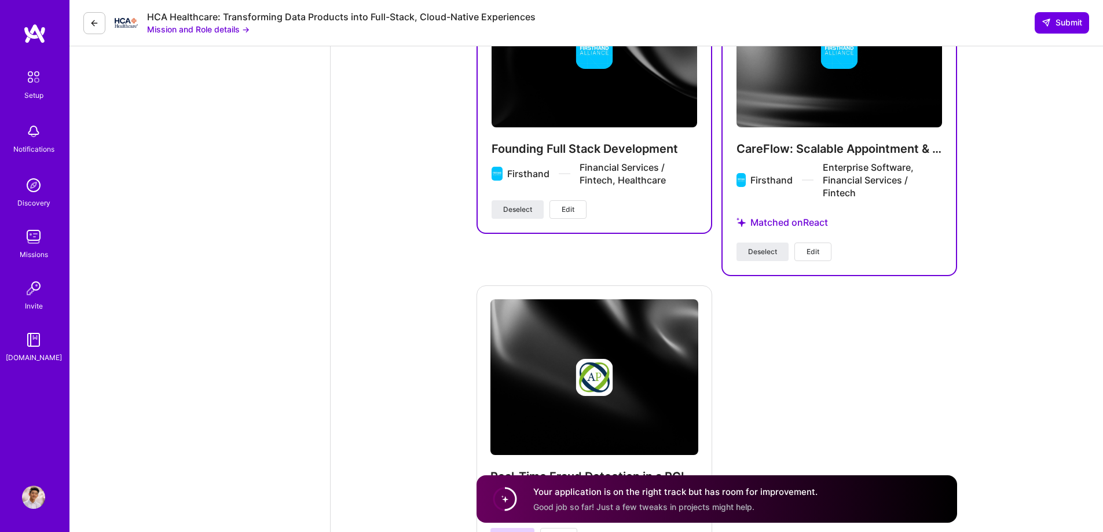
scroll to position [1997, 0]
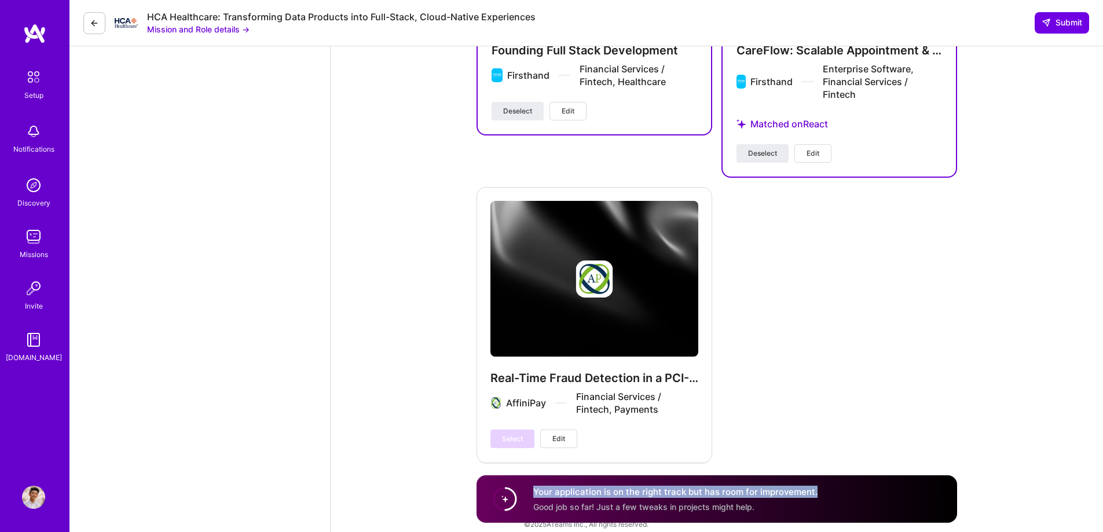
drag, startPoint x: 820, startPoint y: 489, endPoint x: 530, endPoint y: 496, distance: 290.1
click at [530, 496] on div "Your application is on the right track but has room for improvement. Good job s…" at bounding box center [716, 498] width 480 height 47
copy h4 "Your application is on the right track but has room for improvement."
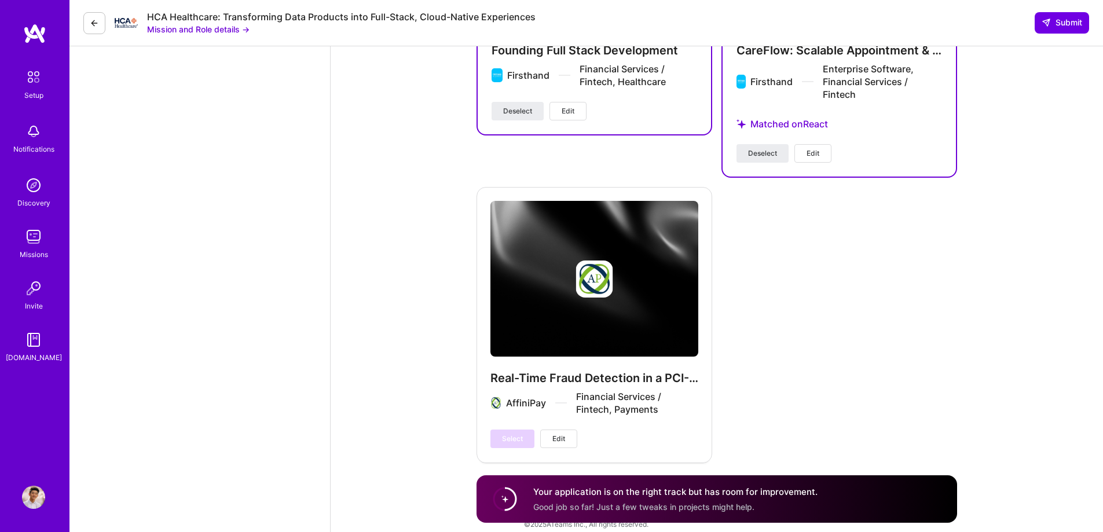
click at [875, 267] on div "Suggested Project AffiniPay UI Development Intern [DATE] - [DATE] Review and ap…" at bounding box center [716, 10] width 480 height 903
click at [505, 491] on circle at bounding box center [505, 499] width 22 height 22
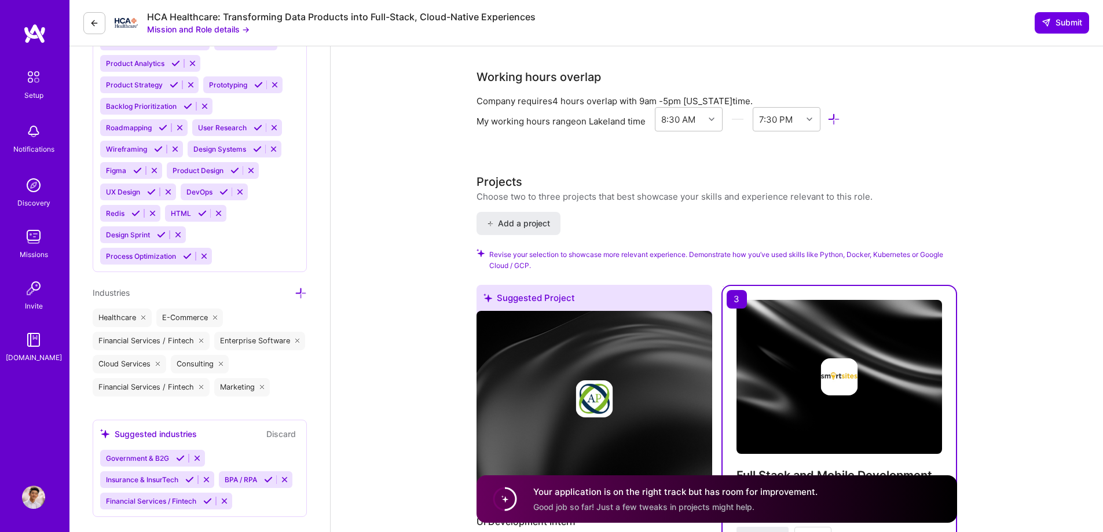
scroll to position [1360, 0]
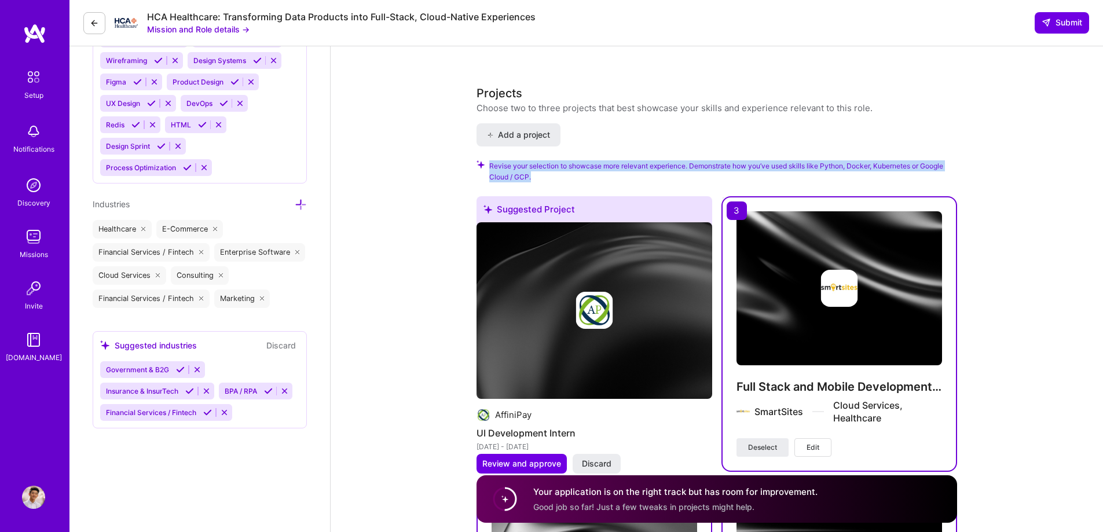
drag, startPoint x: 547, startPoint y: 163, endPoint x: 485, endPoint y: 154, distance: 62.6
click at [485, 160] on div "Revise your selection to showcase more relevant experience. Demonstrate how you…" at bounding box center [716, 171] width 480 height 22
click at [478, 133] on div at bounding box center [478, 133] width 0 height 0
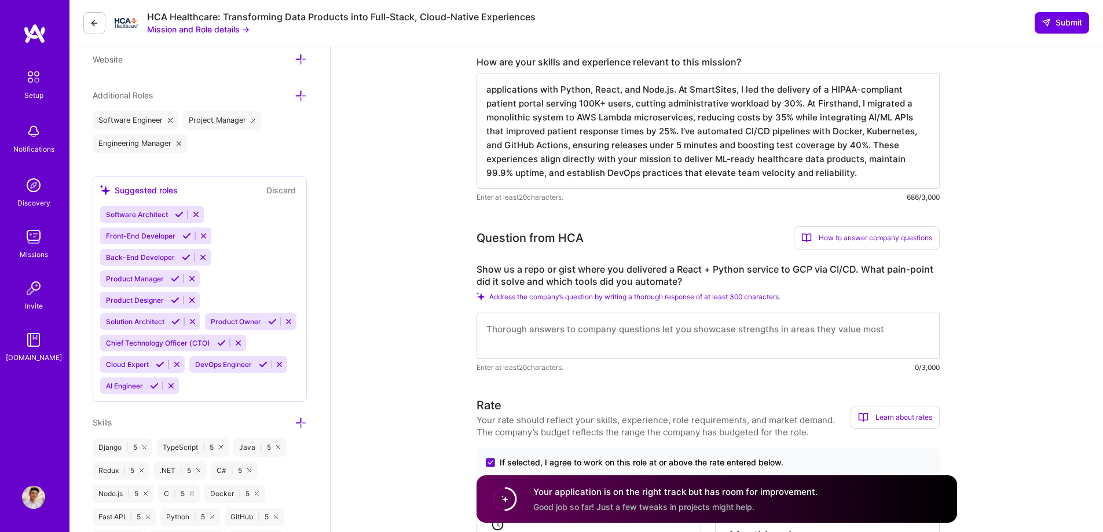
scroll to position [376, 0]
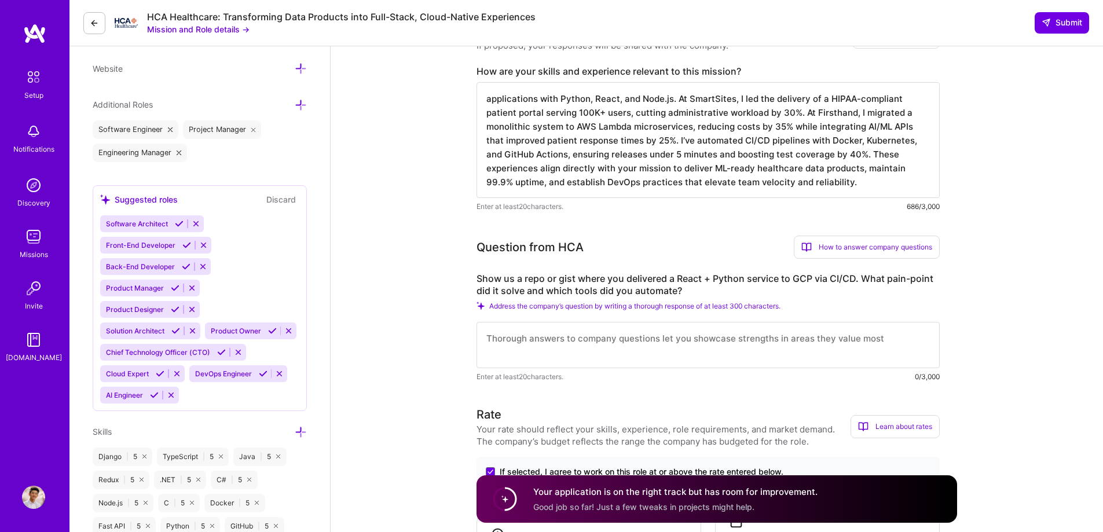
click at [630, 340] on textarea at bounding box center [707, 345] width 463 height 46
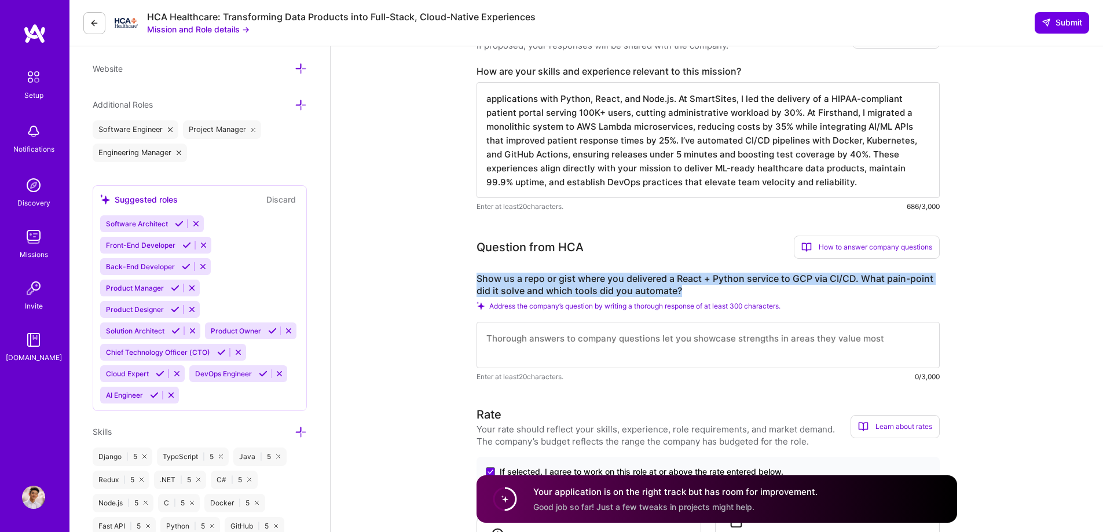
drag, startPoint x: 466, startPoint y: 275, endPoint x: 691, endPoint y: 293, distance: 225.4
copy label "Show us a repo or gist where you delivered a React + Python service to GCP via …"
click at [625, 291] on label "Show us a repo or gist where you delivered a React + Python service to GCP via …" at bounding box center [707, 285] width 463 height 24
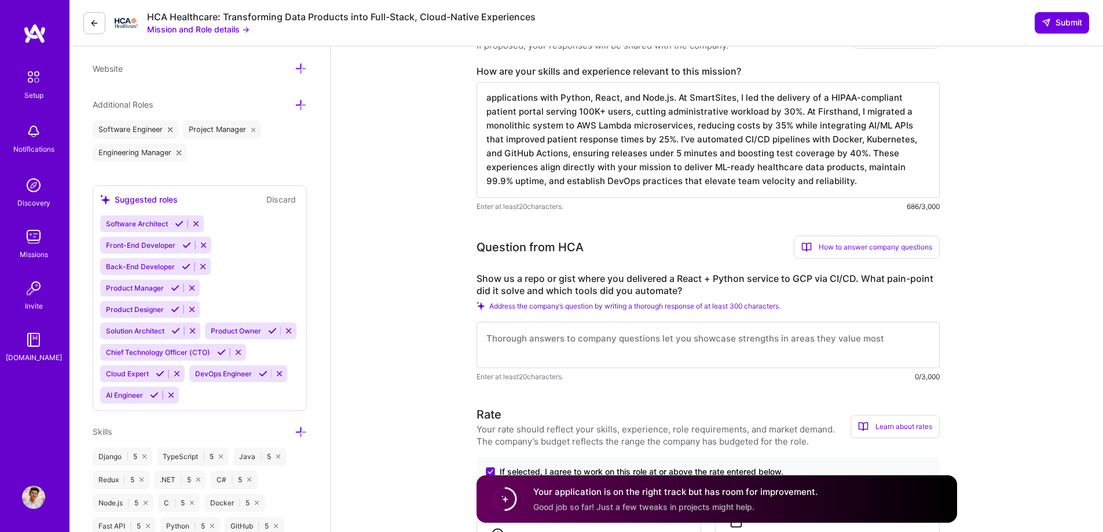
click at [526, 337] on textarea at bounding box center [707, 345] width 463 height 46
paste textarea "A representative project is my CareFlow appointment & records management platfo…"
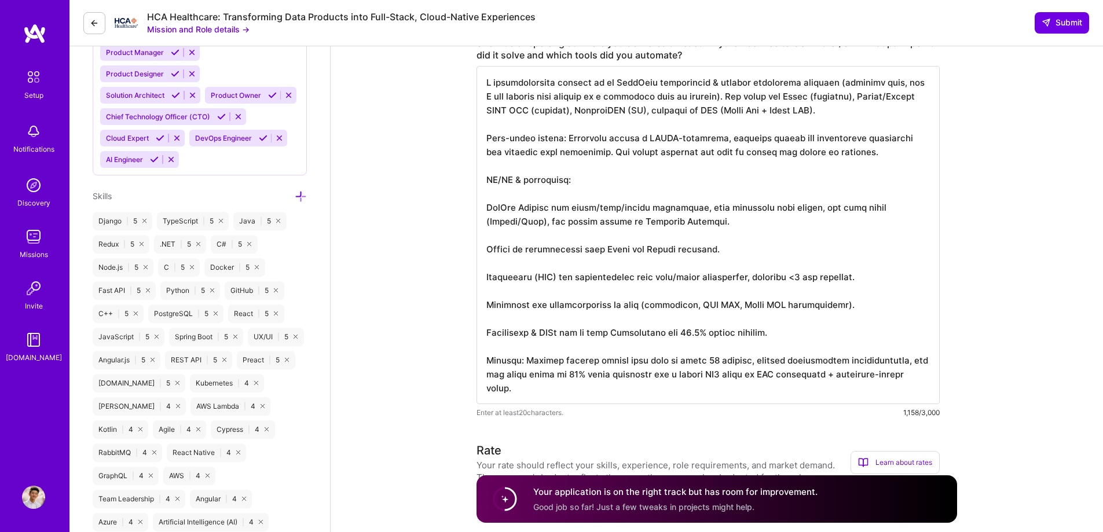
scroll to position [531, 0]
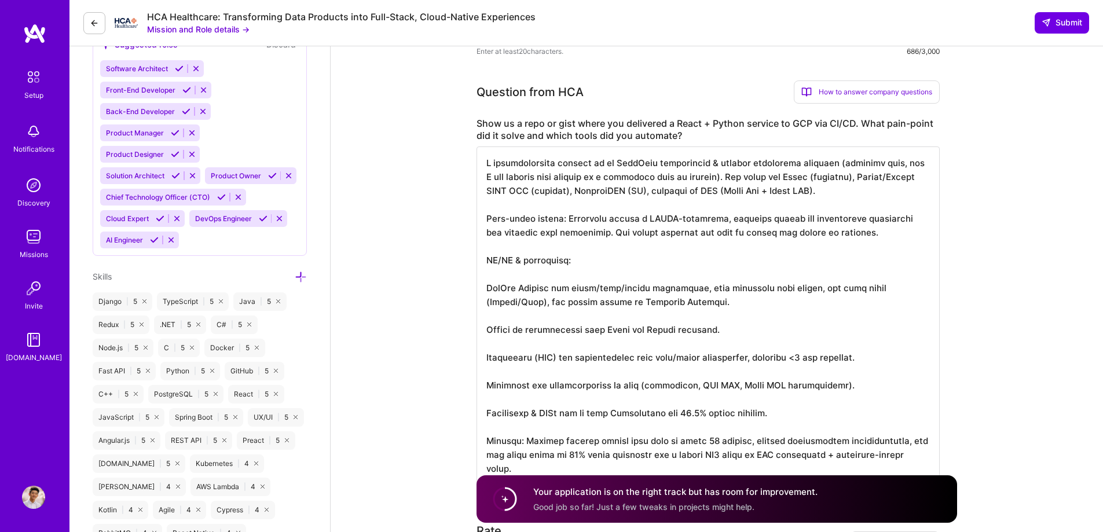
drag, startPoint x: 707, startPoint y: 178, endPoint x: 896, endPoint y: 163, distance: 189.3
click at [896, 163] on textarea at bounding box center [707, 315] width 463 height 338
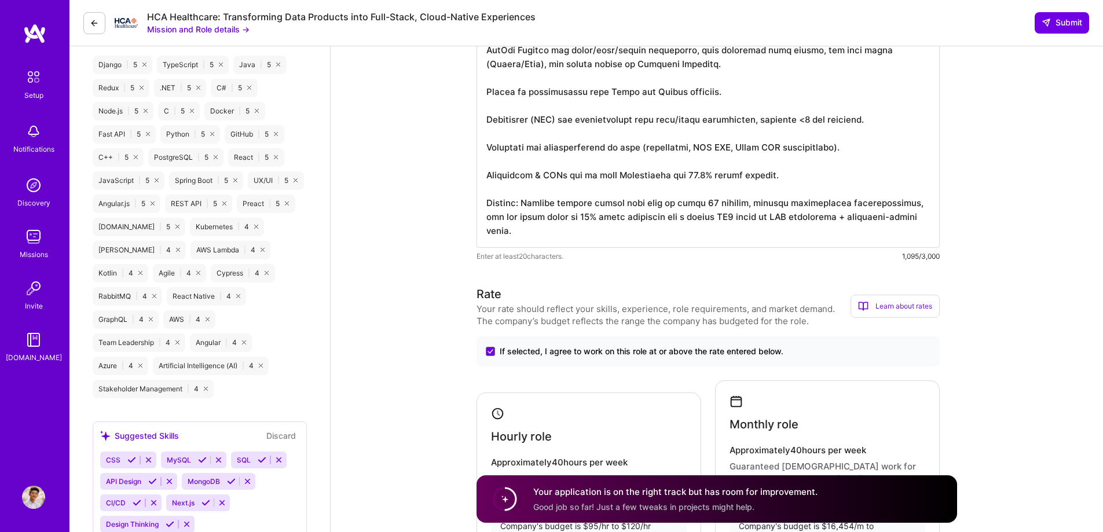
scroll to position [762, 0]
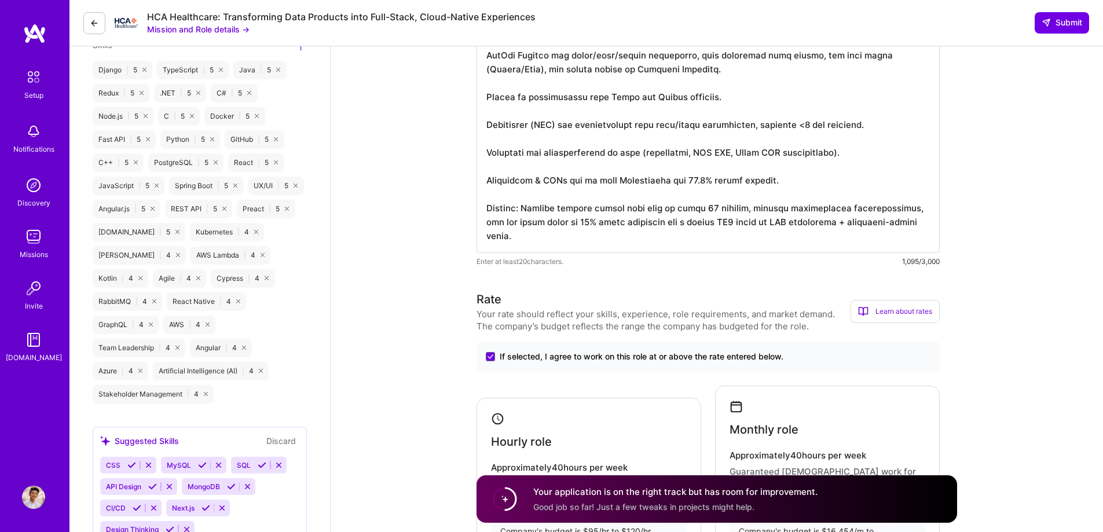
type textarea "A representative project is my CareFlow appointment & records management platfo…"
click at [848, 219] on textarea at bounding box center [707, 84] width 463 height 338
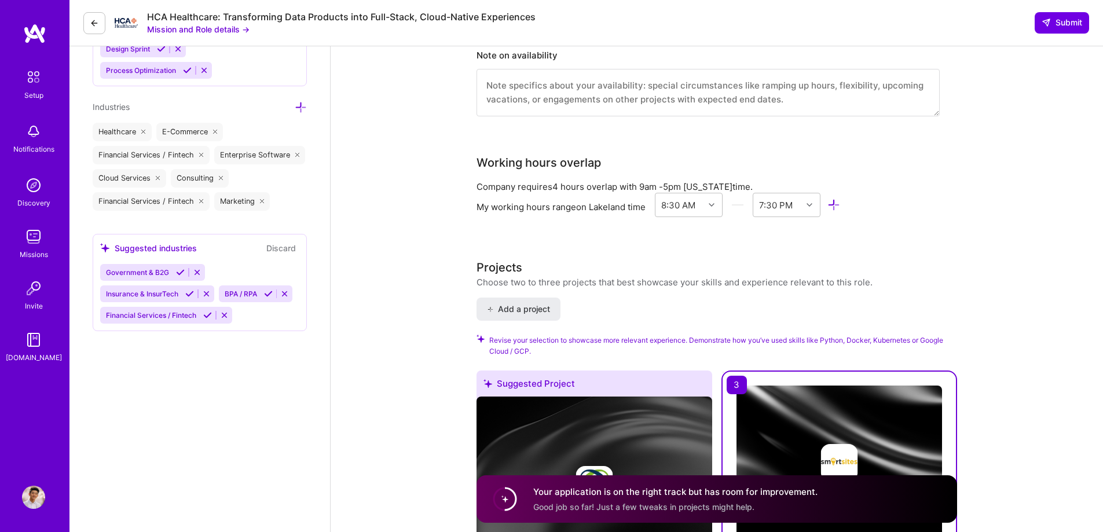
scroll to position [1341, 0]
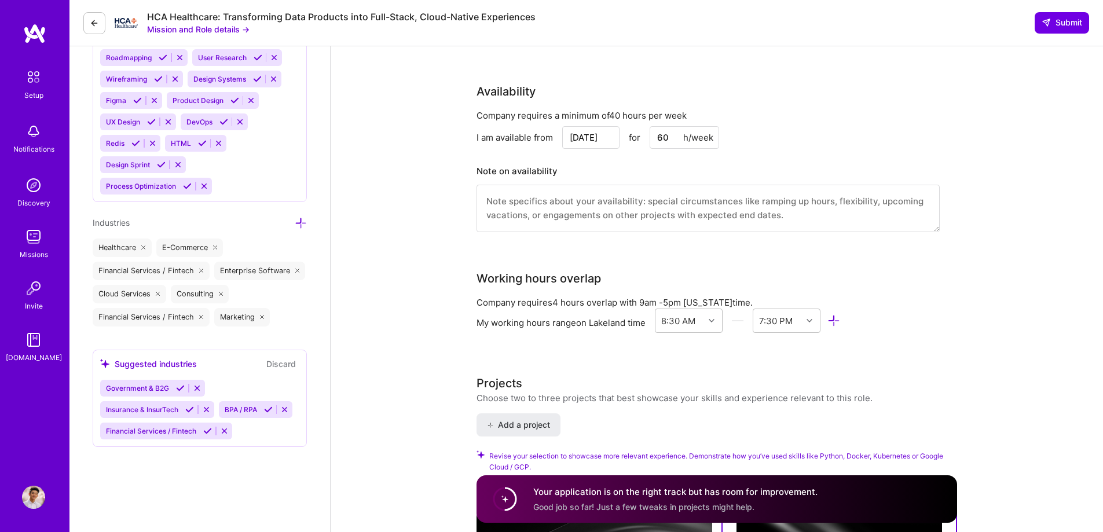
click at [730, 189] on textarea at bounding box center [707, 208] width 463 height 47
click at [542, 192] on textarea at bounding box center [707, 208] width 463 height 47
paste textarea "I am available to start immediately with full-time commitment (40+ hours per we…"
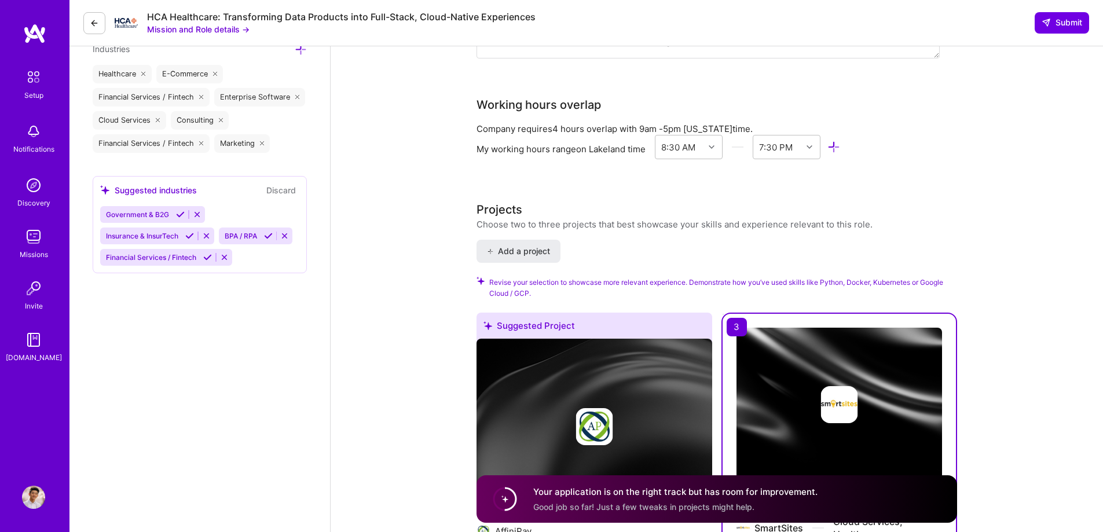
type textarea "I am available to start immediately with full-time commitment (40+ hours per we…"
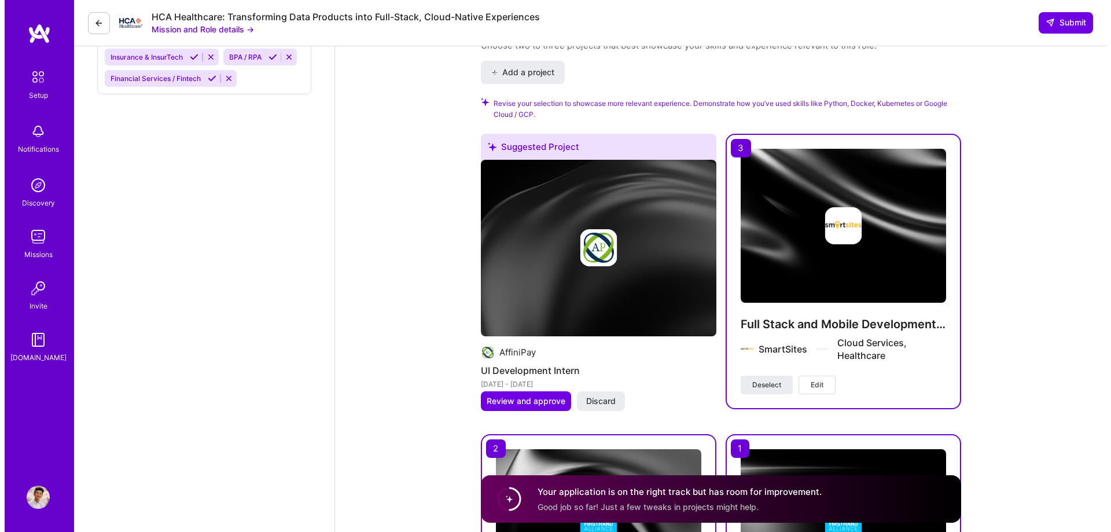
scroll to position [1689, 0]
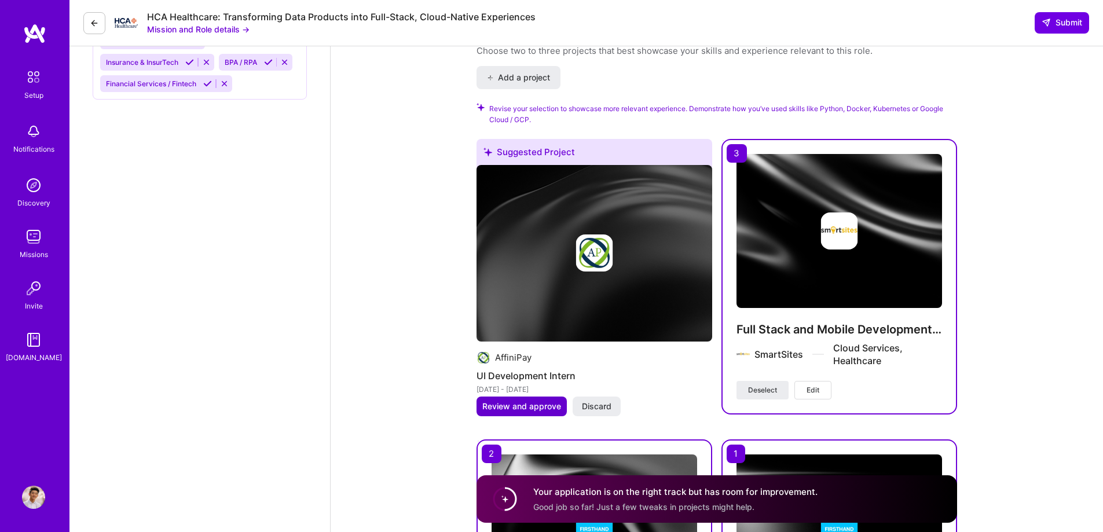
click at [554, 401] on span "Review and approve" at bounding box center [521, 407] width 79 height 12
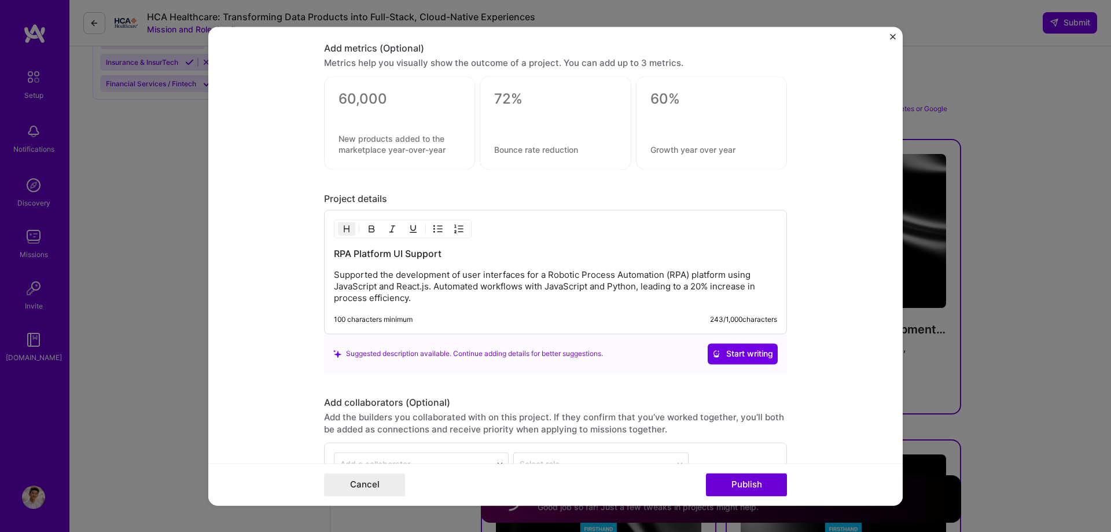
scroll to position [1042, 0]
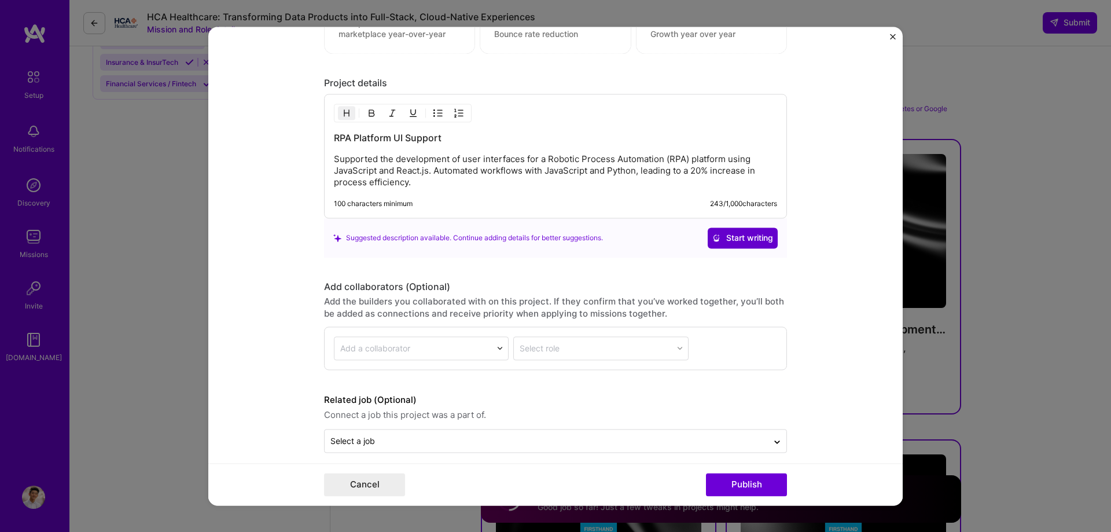
click at [738, 245] on button "Start writing" at bounding box center [743, 238] width 70 height 21
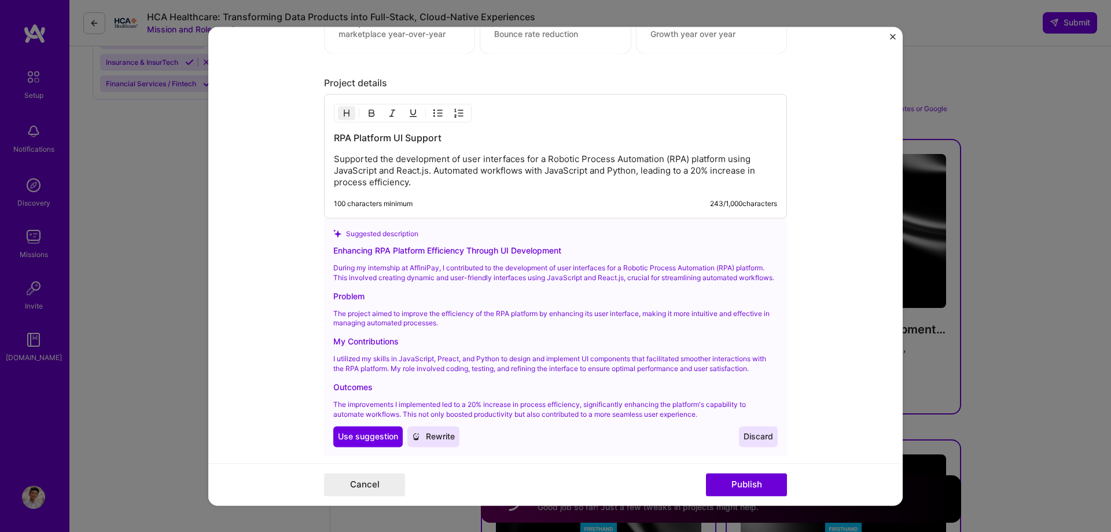
scroll to position [1100, 0]
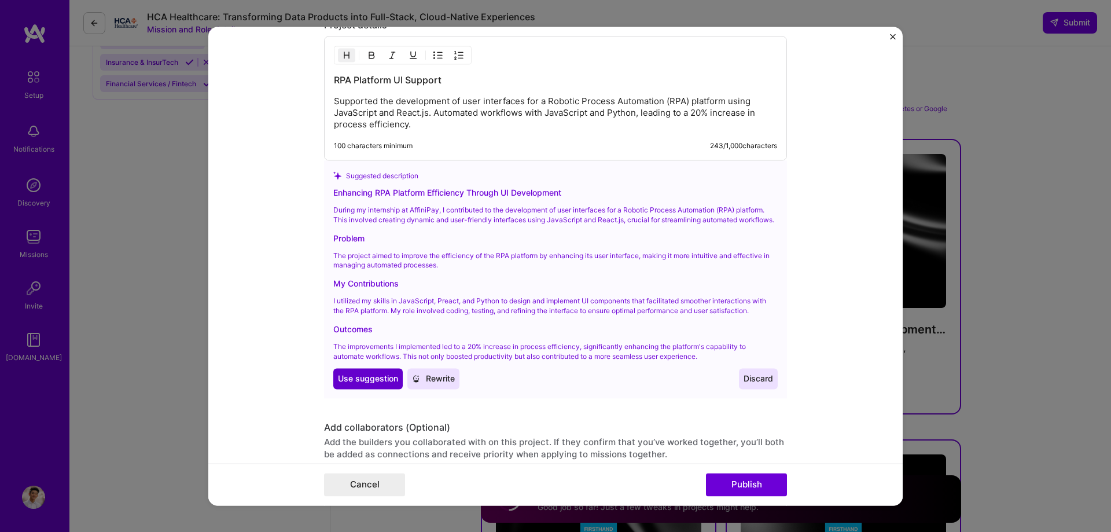
click at [362, 385] on span "Use suggestion" at bounding box center [368, 379] width 60 height 12
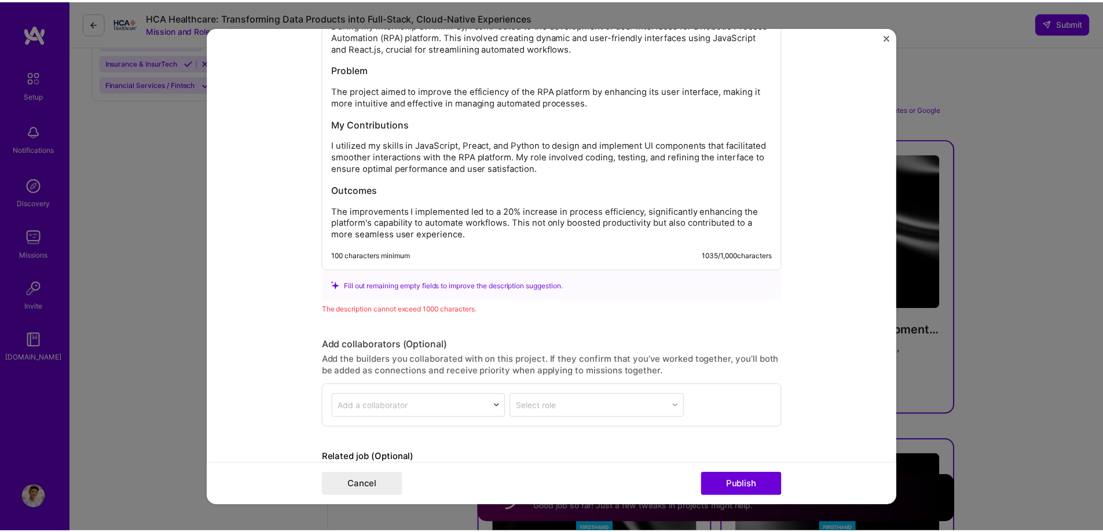
scroll to position [1245, 0]
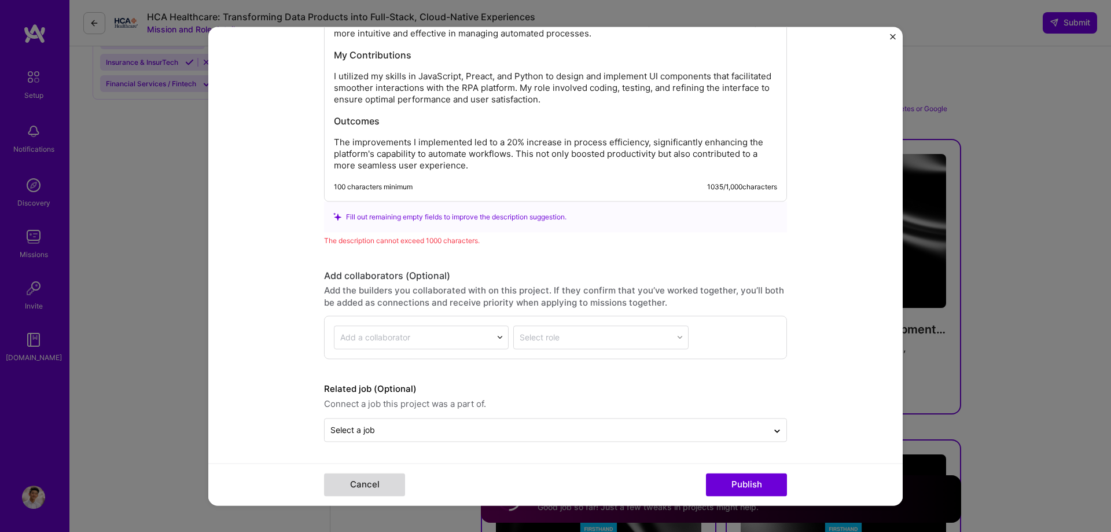
click at [380, 485] on button "Cancel" at bounding box center [364, 484] width 81 height 23
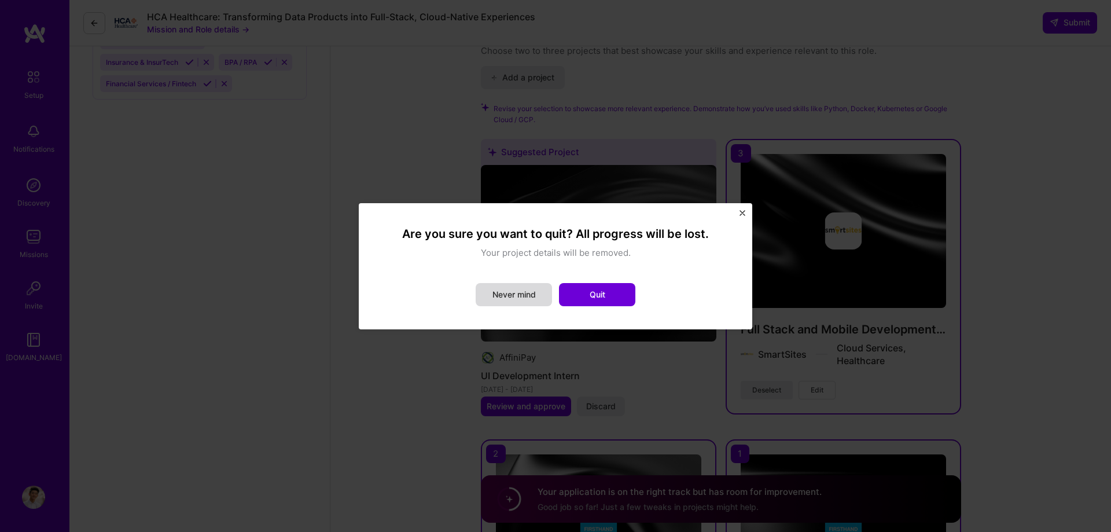
click at [532, 296] on button "Never mind" at bounding box center [514, 294] width 76 height 23
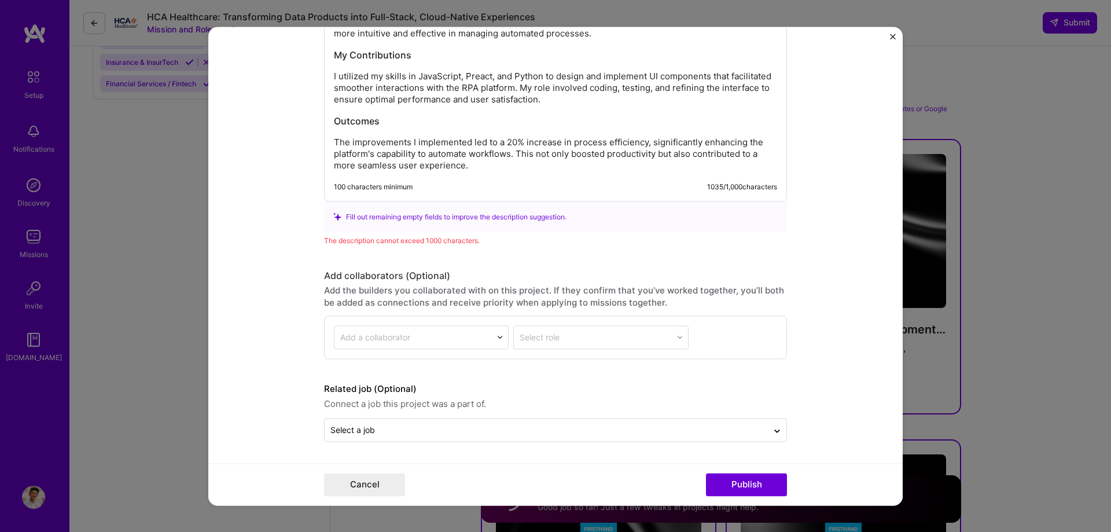
click at [890, 38] on img "Close" at bounding box center [893, 37] width 6 height 6
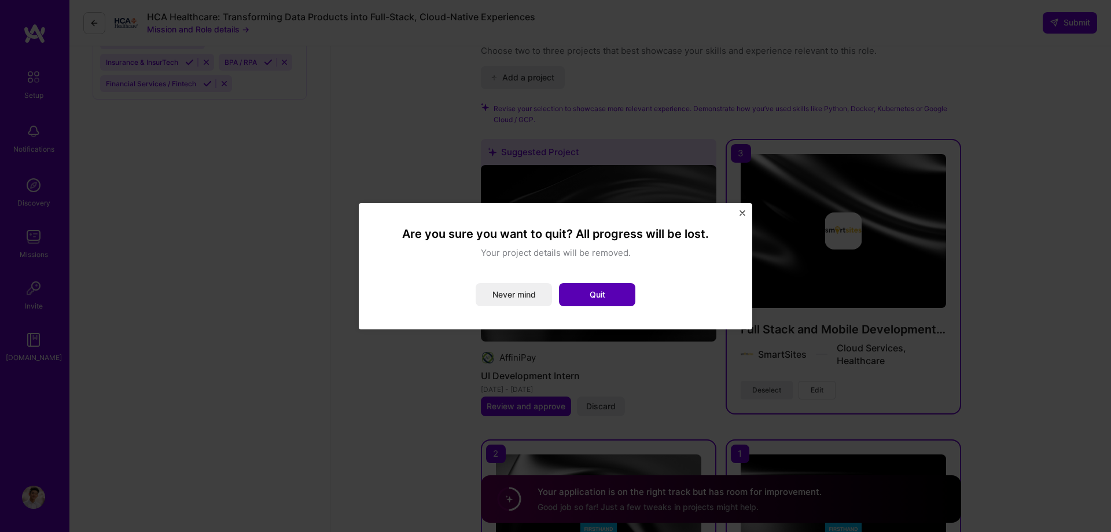
click at [614, 287] on button "Quit" at bounding box center [597, 294] width 76 height 23
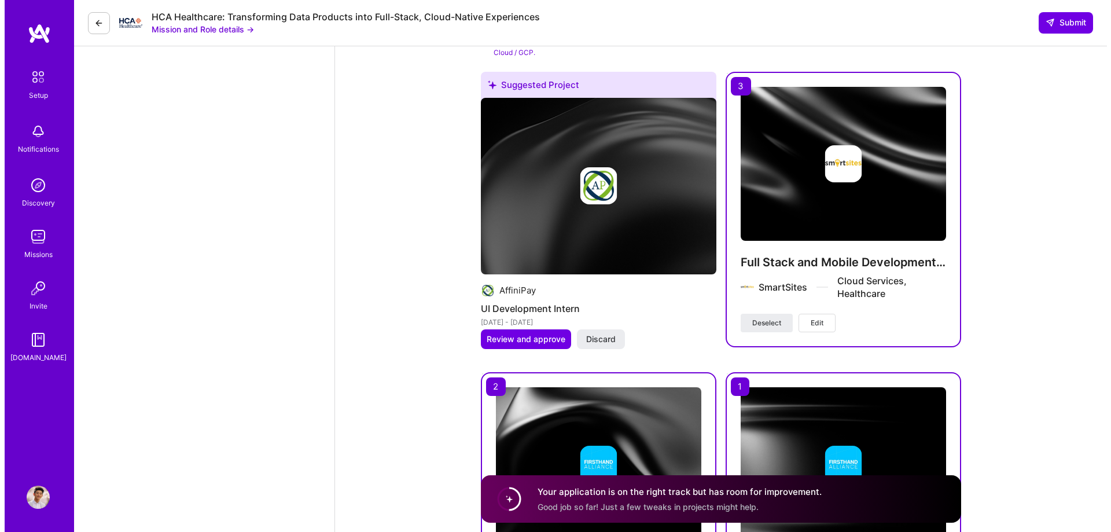
scroll to position [1689, 0]
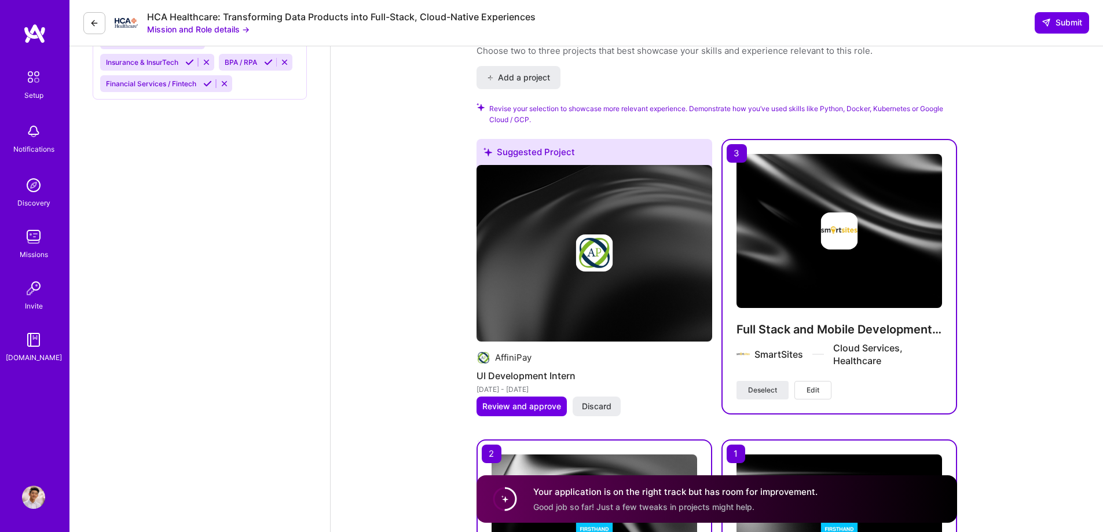
click at [813, 212] on div at bounding box center [839, 230] width 206 height 37
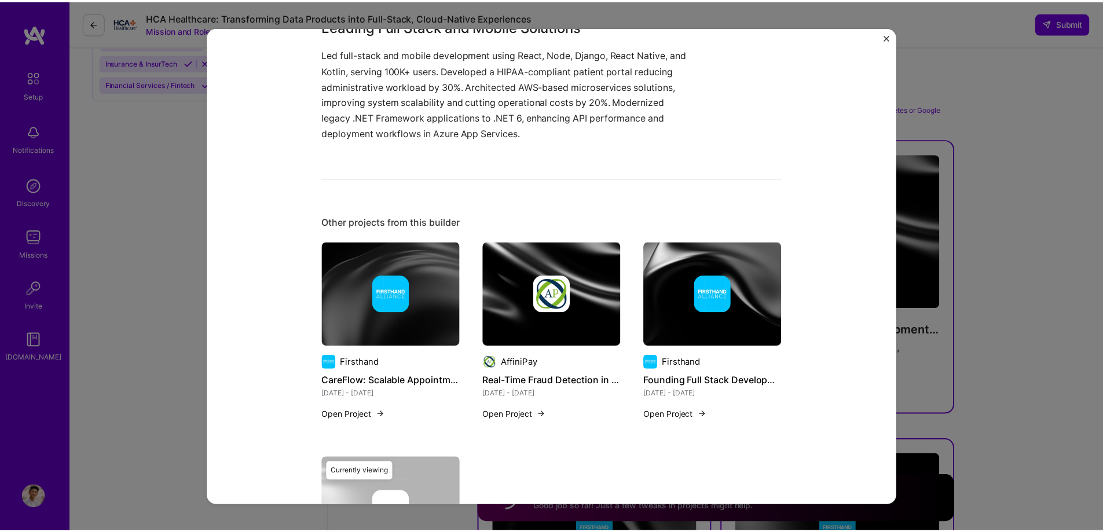
scroll to position [160, 0]
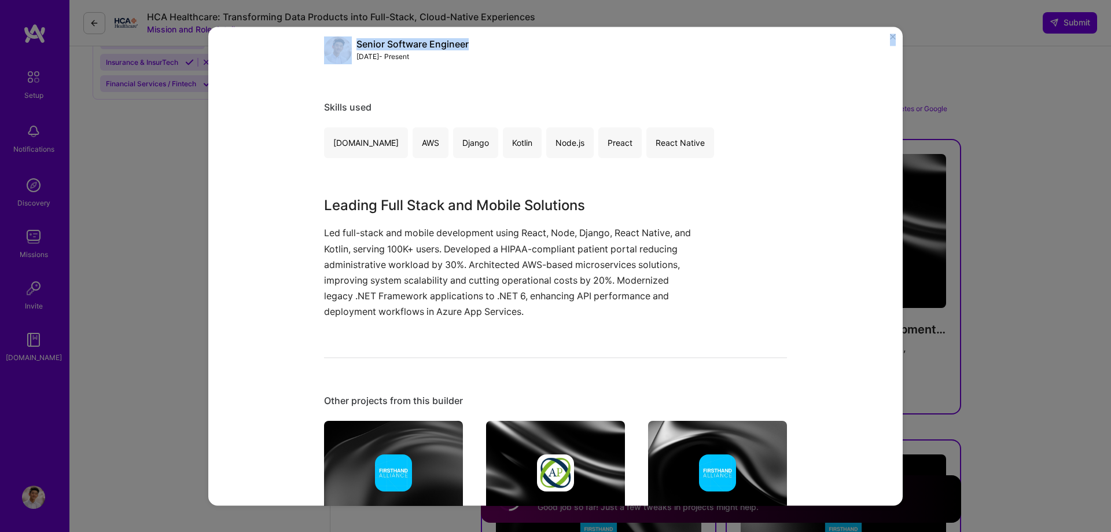
click at [891, 41] on div "Full Stack and Mobile Development Leadership SmartSites Healthcare, Cloud Servi…" at bounding box center [555, 266] width 695 height 479
click at [892, 41] on button "Close" at bounding box center [893, 40] width 6 height 12
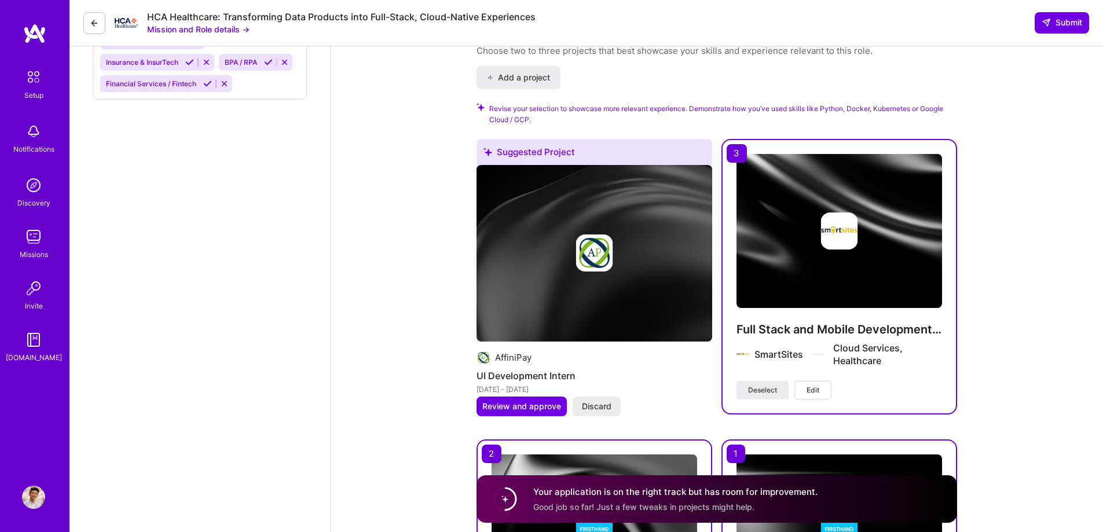
click at [1069, 20] on span "Submit" at bounding box center [1061, 23] width 41 height 12
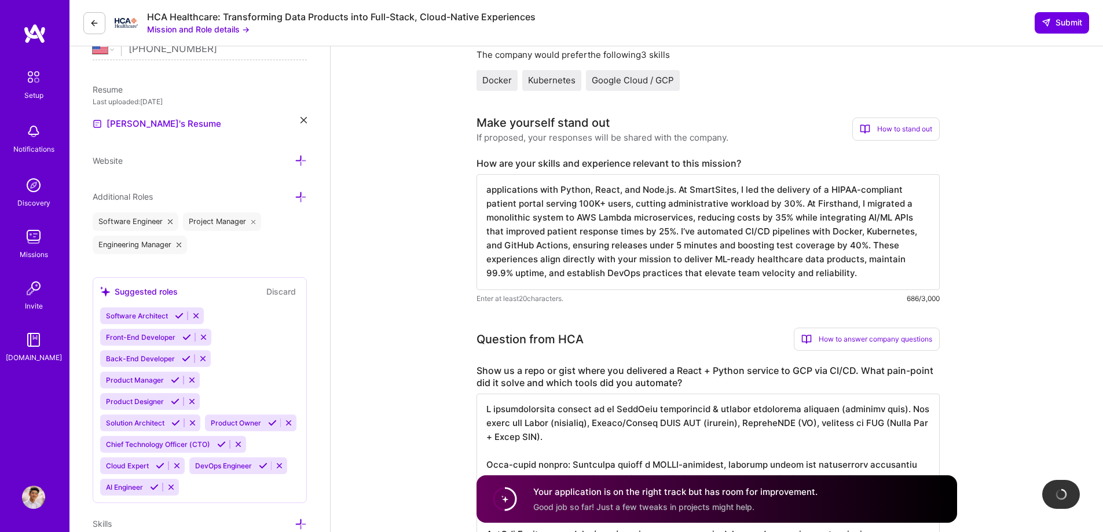
scroll to position [289, 0]
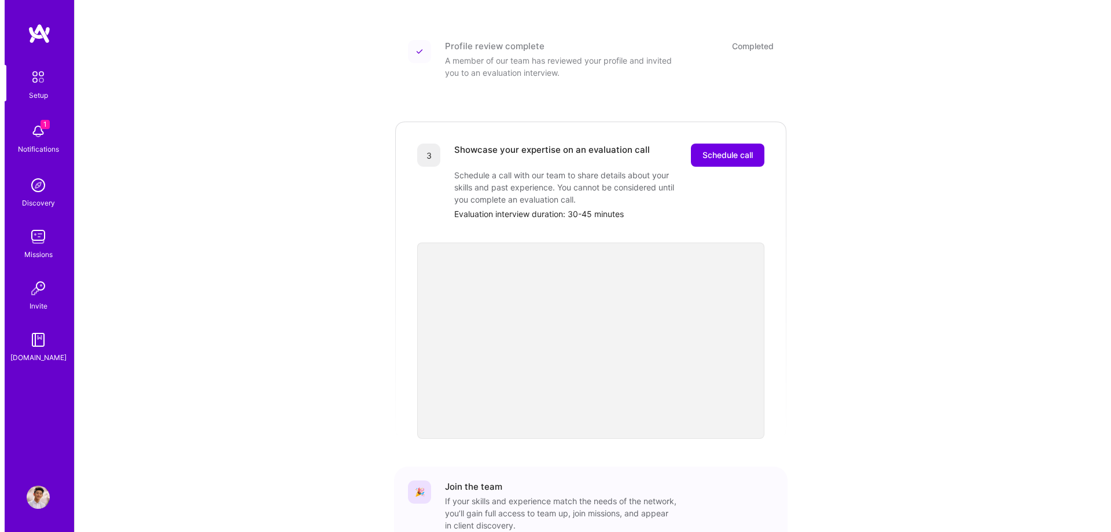
scroll to position [307, 0]
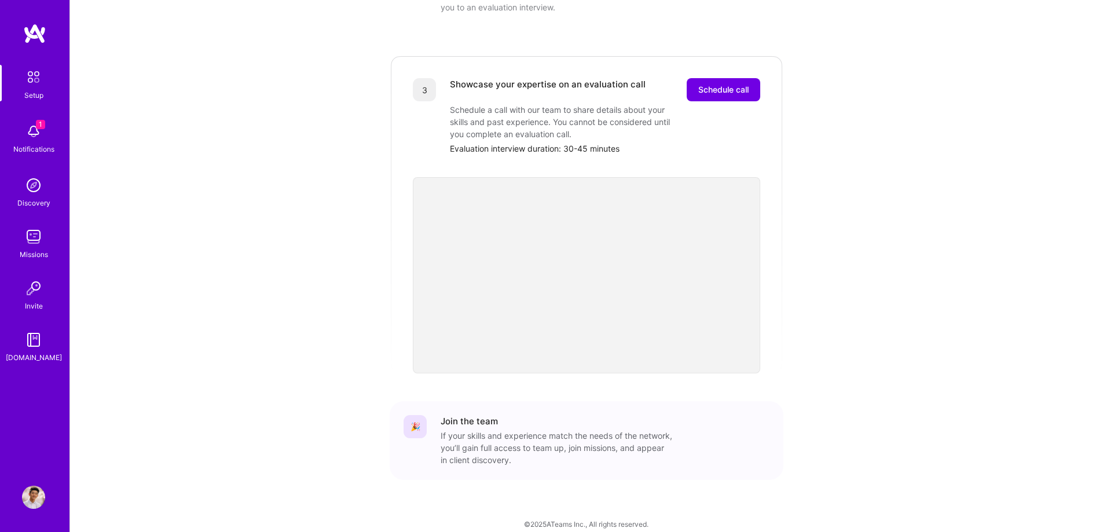
click at [30, 159] on div "Setup 1 Notifications Discovery Missions Invite [DOMAIN_NAME]" at bounding box center [34, 214] width 69 height 299
click at [31, 145] on div "Notifications" at bounding box center [33, 149] width 41 height 12
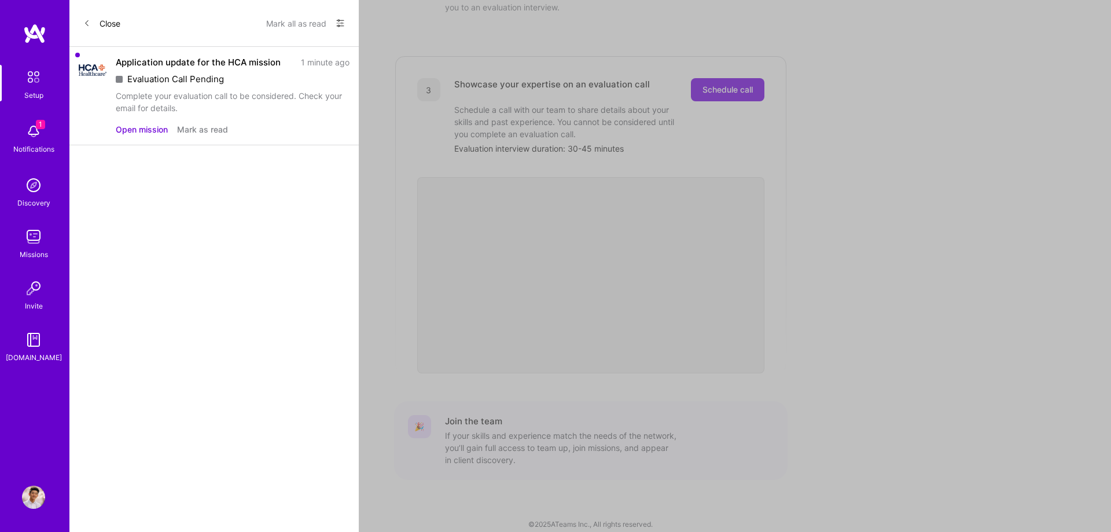
click at [130, 128] on button "Open mission" at bounding box center [142, 129] width 52 height 12
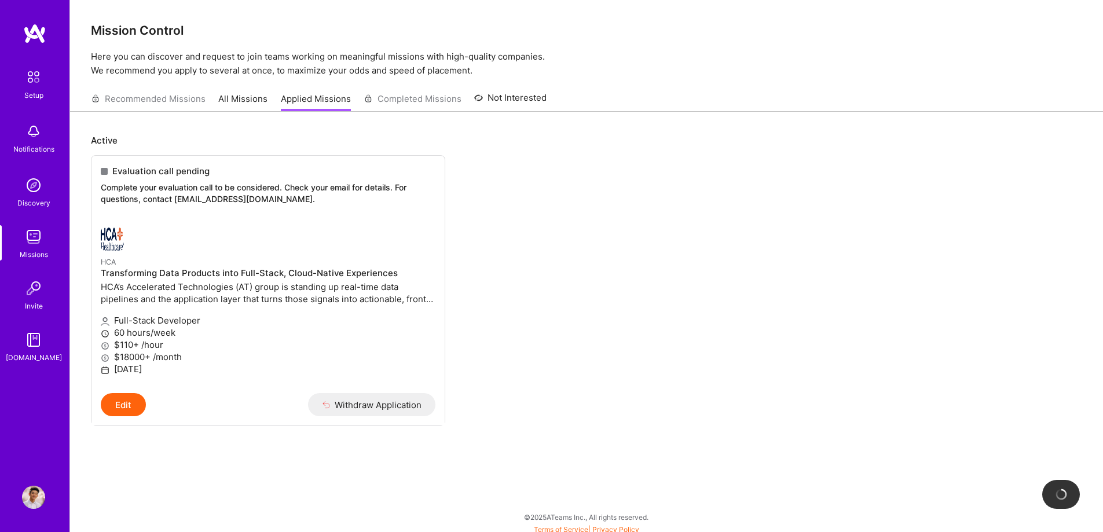
click at [259, 98] on link "All Missions" at bounding box center [242, 102] width 49 height 19
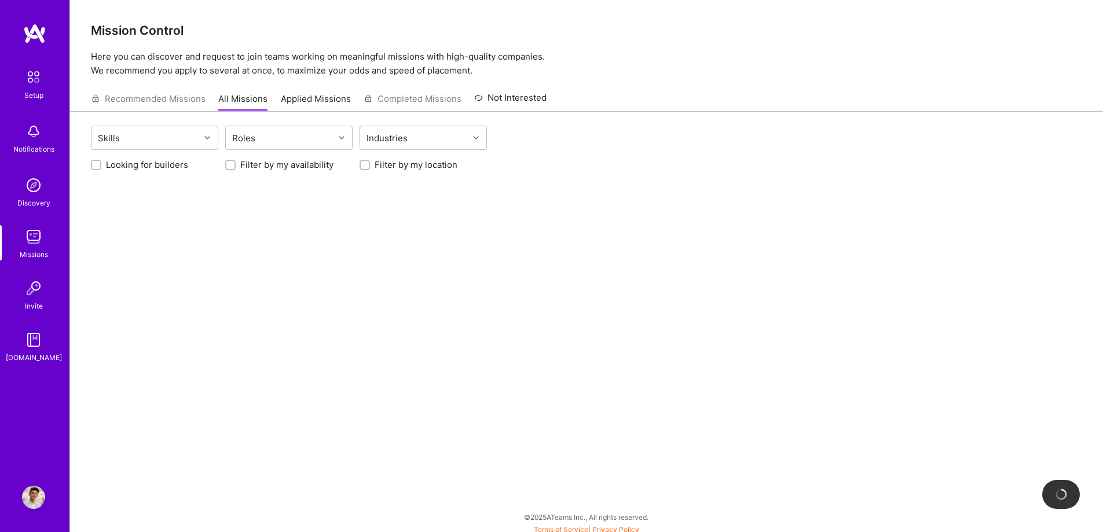
click at [130, 100] on div "Recommended Missions All Missions Applied Missions Completed Missions Not Inter…" at bounding box center [319, 98] width 456 height 25
click at [314, 98] on link "Applied Missions" at bounding box center [316, 102] width 70 height 19
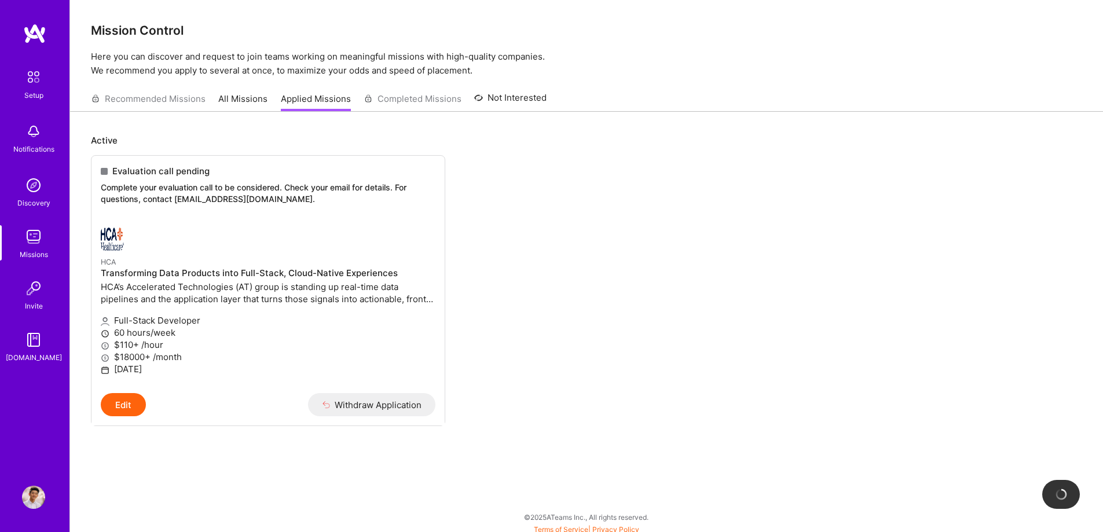
click at [403, 88] on div "Recommended Missions All Missions Applied Missions Completed Missions Not Inter…" at bounding box center [319, 98] width 456 height 25
click at [505, 101] on link "Not Interested" at bounding box center [510, 101] width 72 height 21
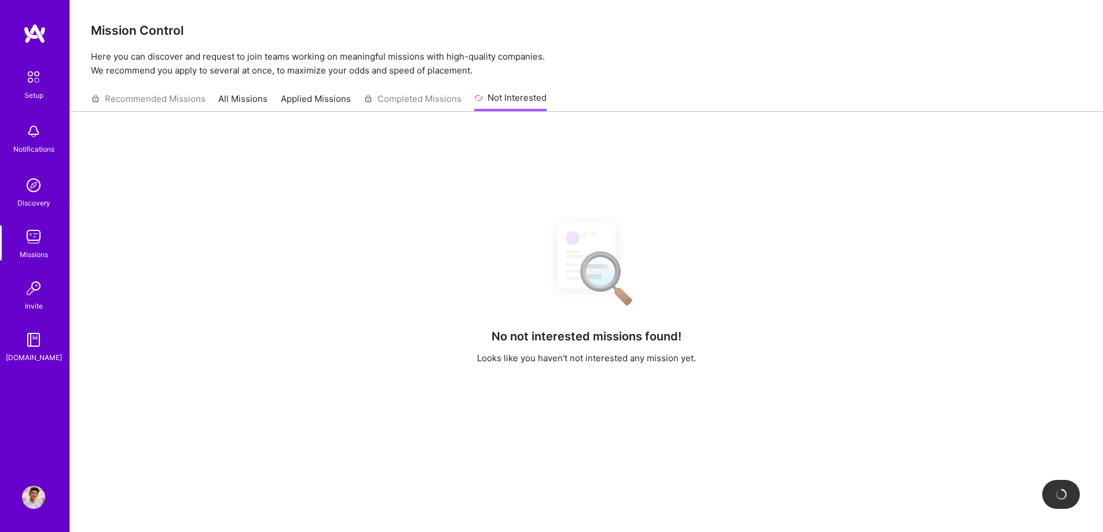
click at [321, 96] on link "Applied Missions" at bounding box center [316, 102] width 70 height 19
